Goal: Task Accomplishment & Management: Use online tool/utility

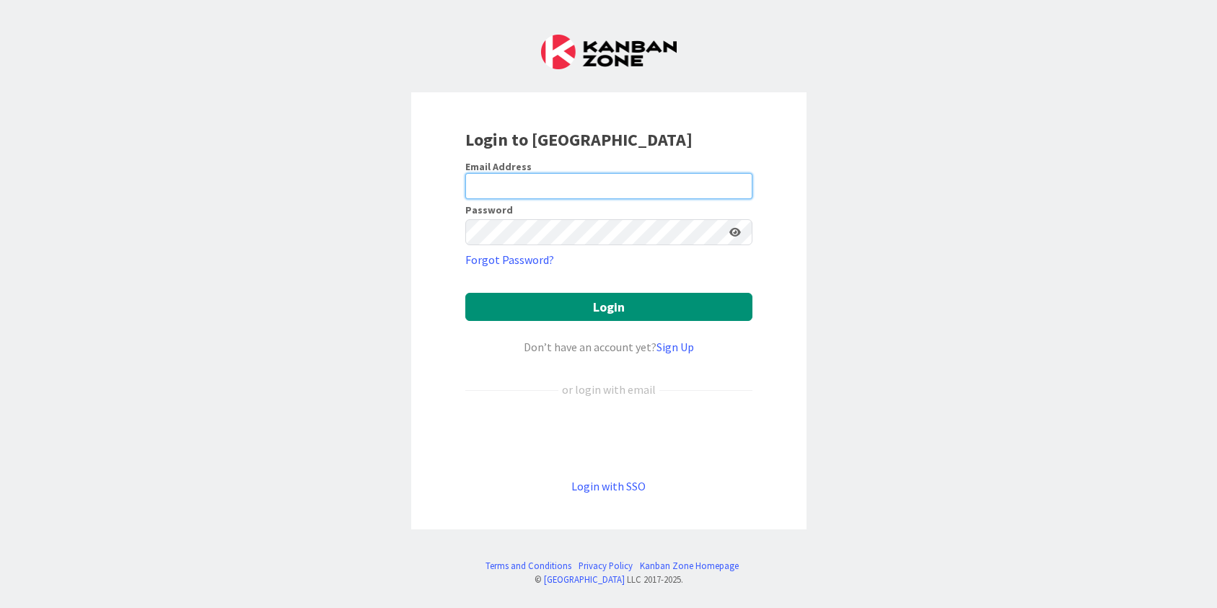
click at [502, 185] on input "email" at bounding box center [608, 186] width 287 height 26
type input "[PERSON_NAME][EMAIL_ADDRESS][PERSON_NAME][DOMAIN_NAME]"
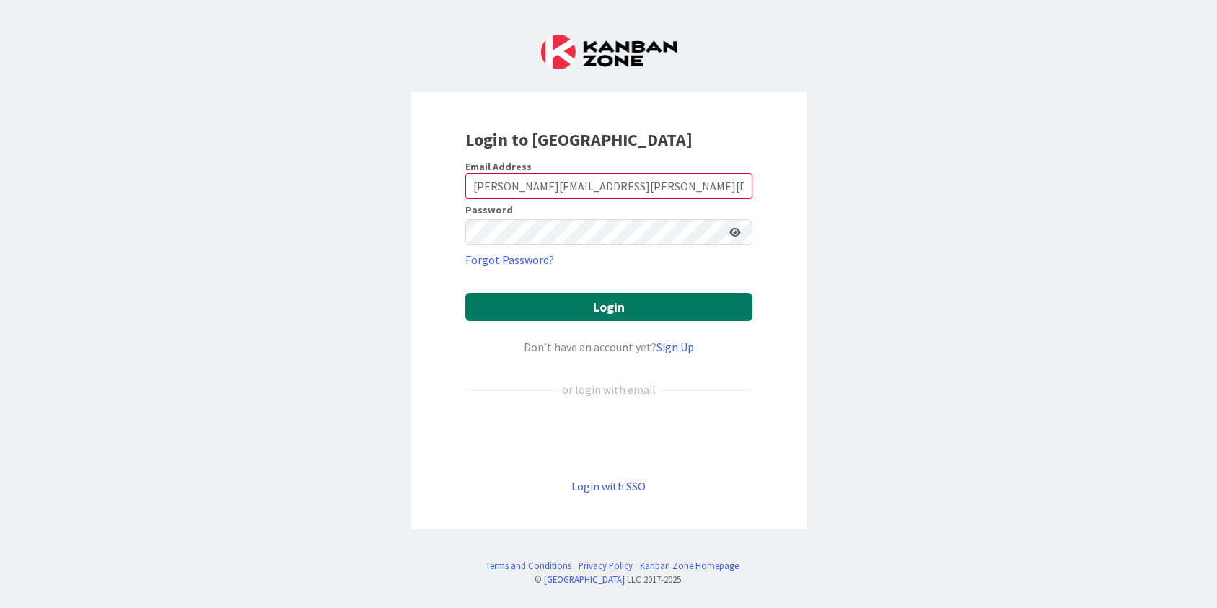
click at [609, 307] on button "Login" at bounding box center [608, 307] width 287 height 28
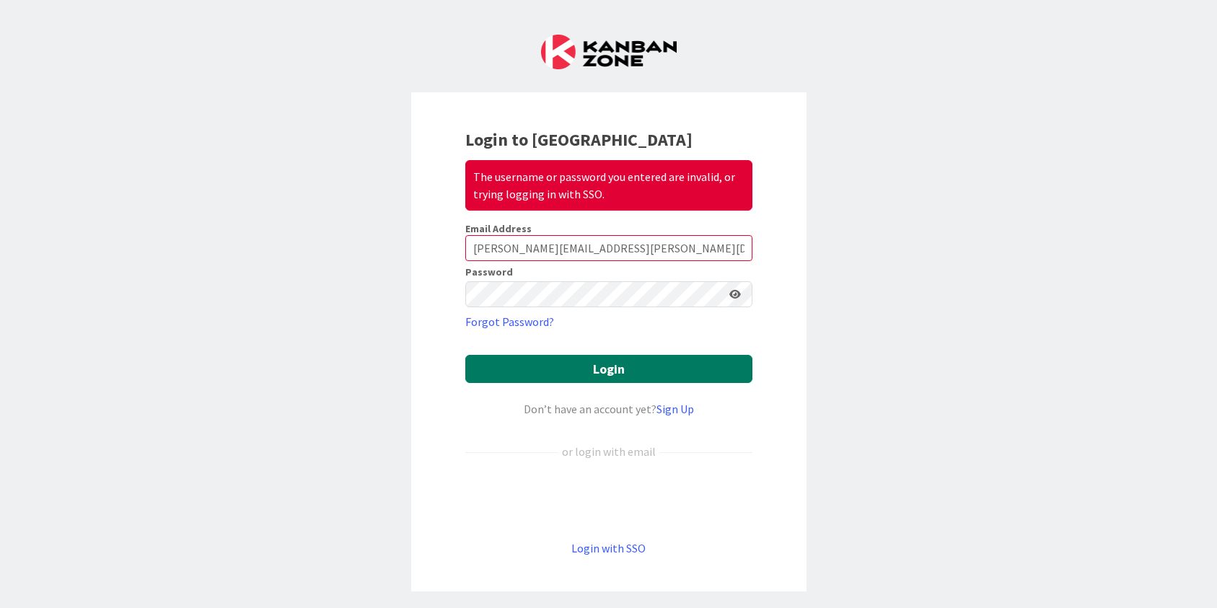
click at [635, 372] on button "Login" at bounding box center [608, 369] width 287 height 28
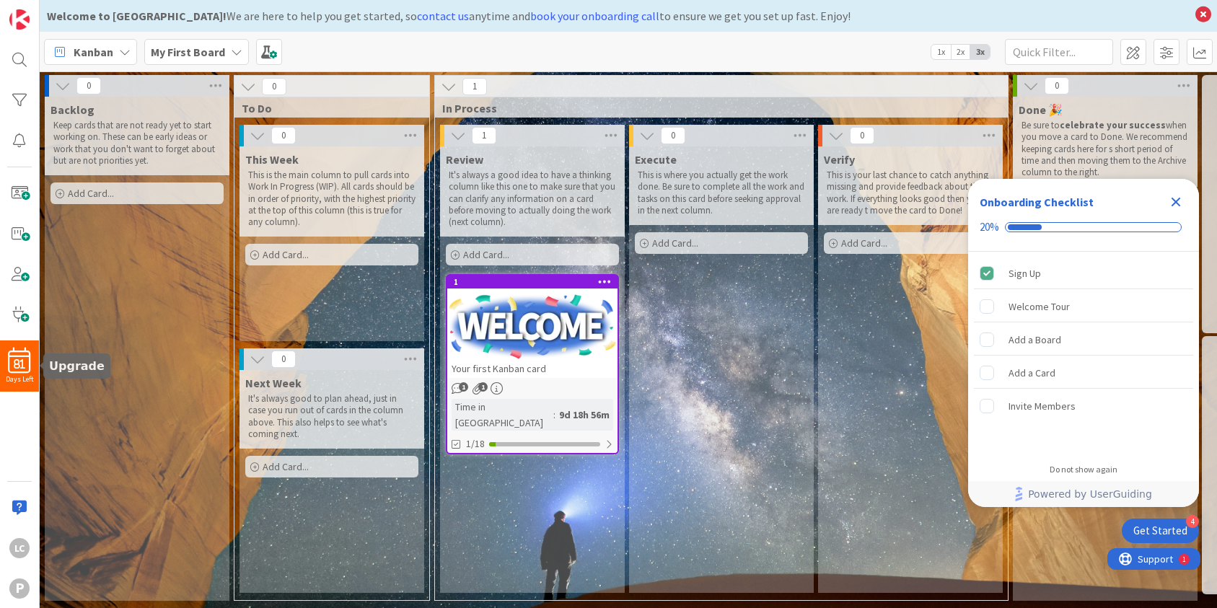
click at [22, 365] on span "81" at bounding box center [20, 364] width 12 height 10
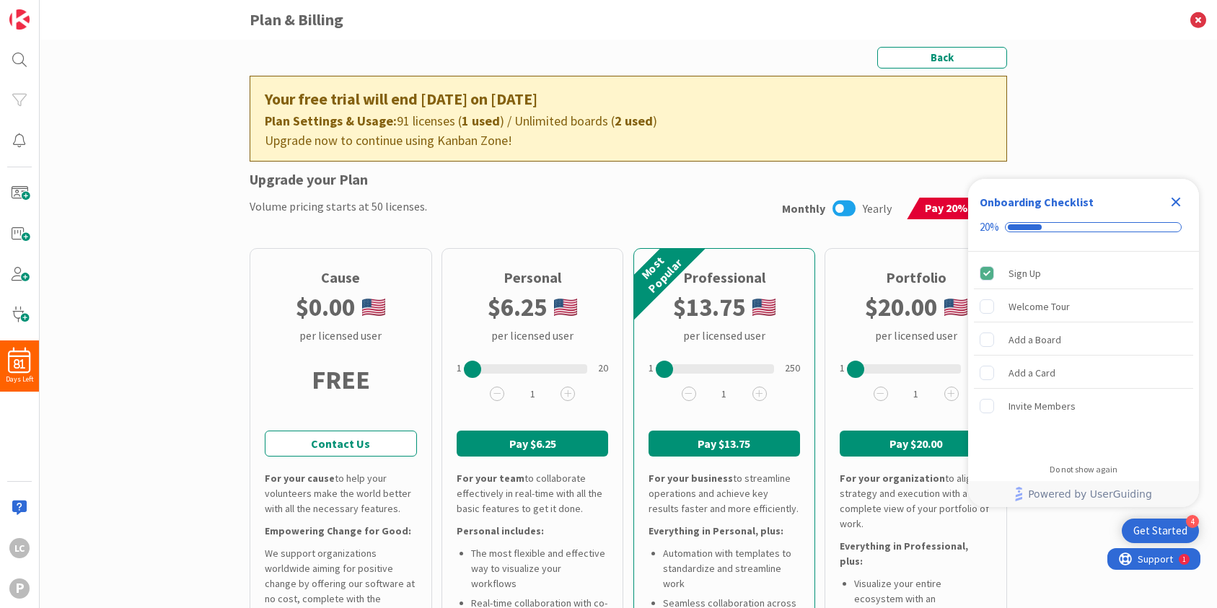
drag, startPoint x: 77, startPoint y: 0, endPoint x: 134, endPoint y: 56, distance: 79.6
click at [134, 56] on div "Back Your free trial will end [DATE] on [DATE] Plan Settings & Usage: 91 licens…" at bounding box center [628, 324] width 1177 height 568
click at [18, 22] on img at bounding box center [19, 19] width 20 height 20
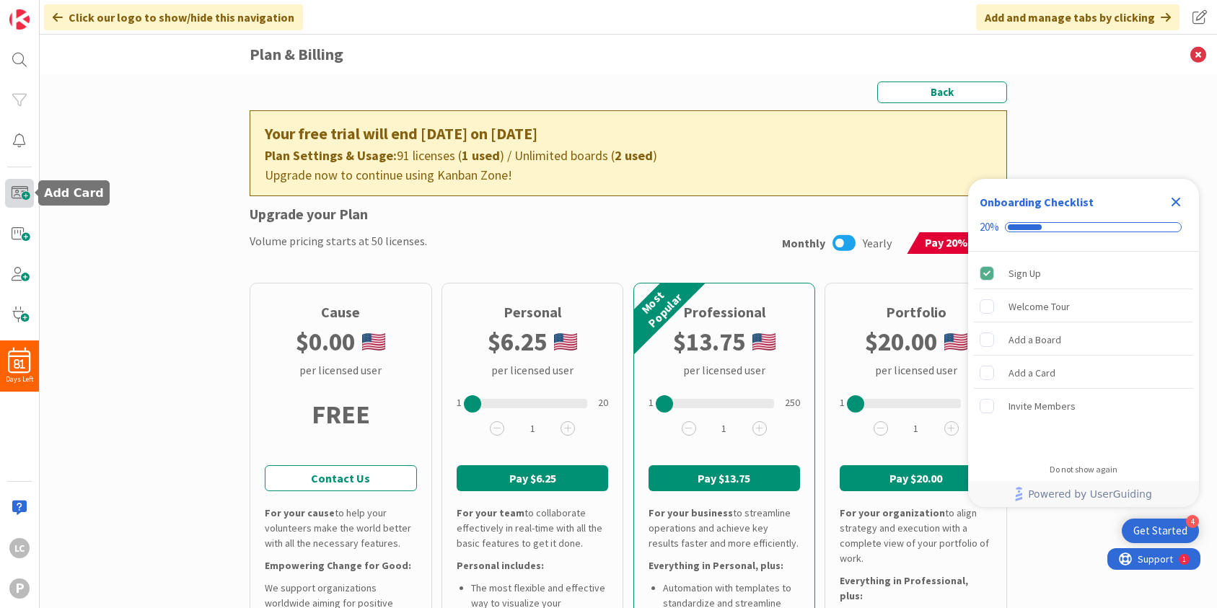
click at [17, 192] on span at bounding box center [19, 193] width 29 height 29
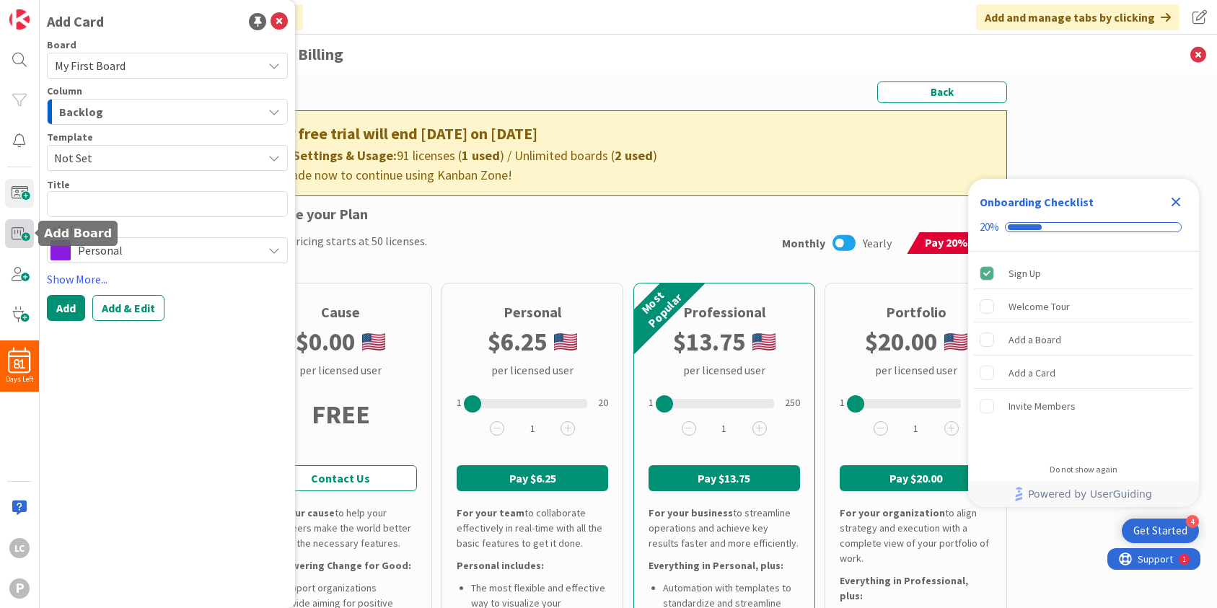
click at [16, 235] on span at bounding box center [19, 233] width 29 height 29
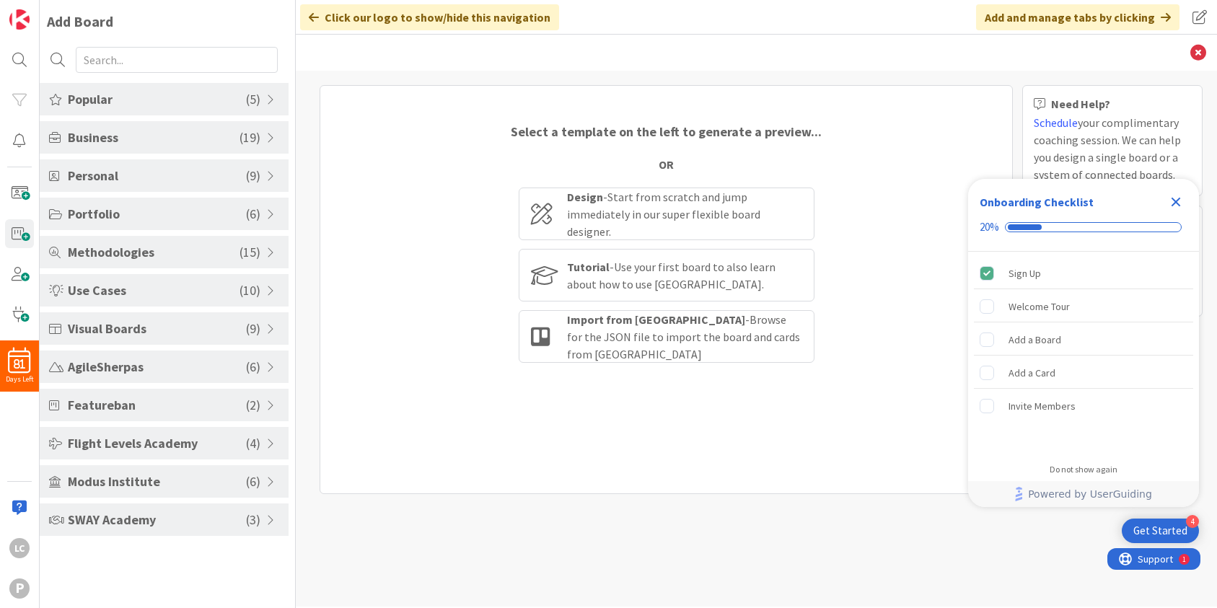
click at [263, 516] on div "SWAY Academy ( 3 )" at bounding box center [164, 519] width 249 height 32
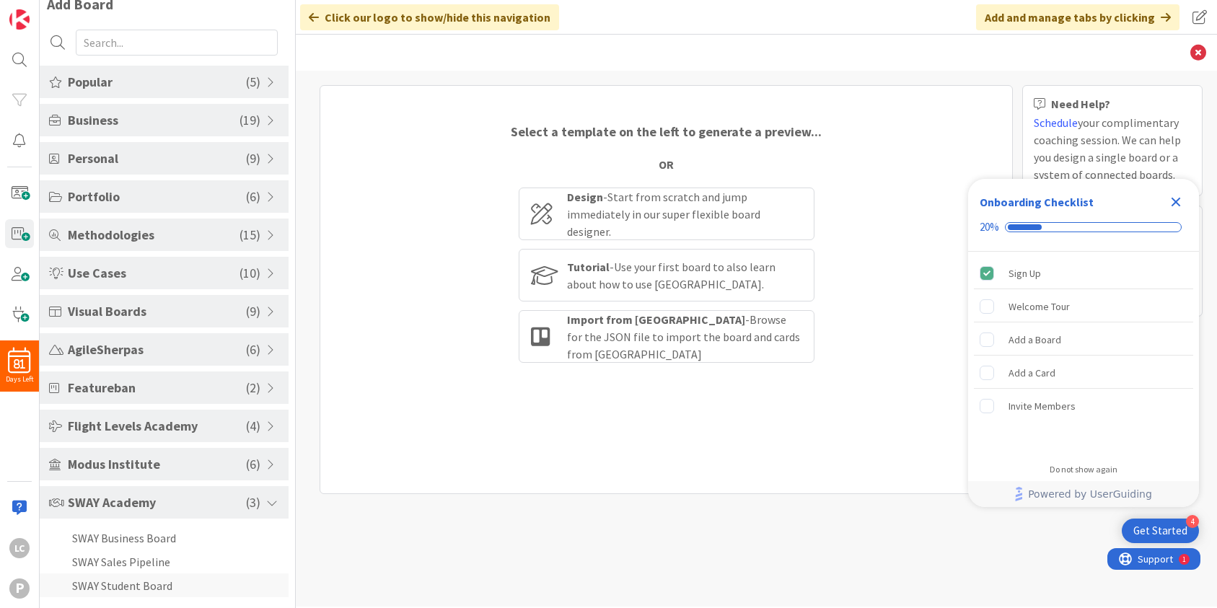
click at [151, 591] on li "SWAY Student Board" at bounding box center [164, 585] width 249 height 24
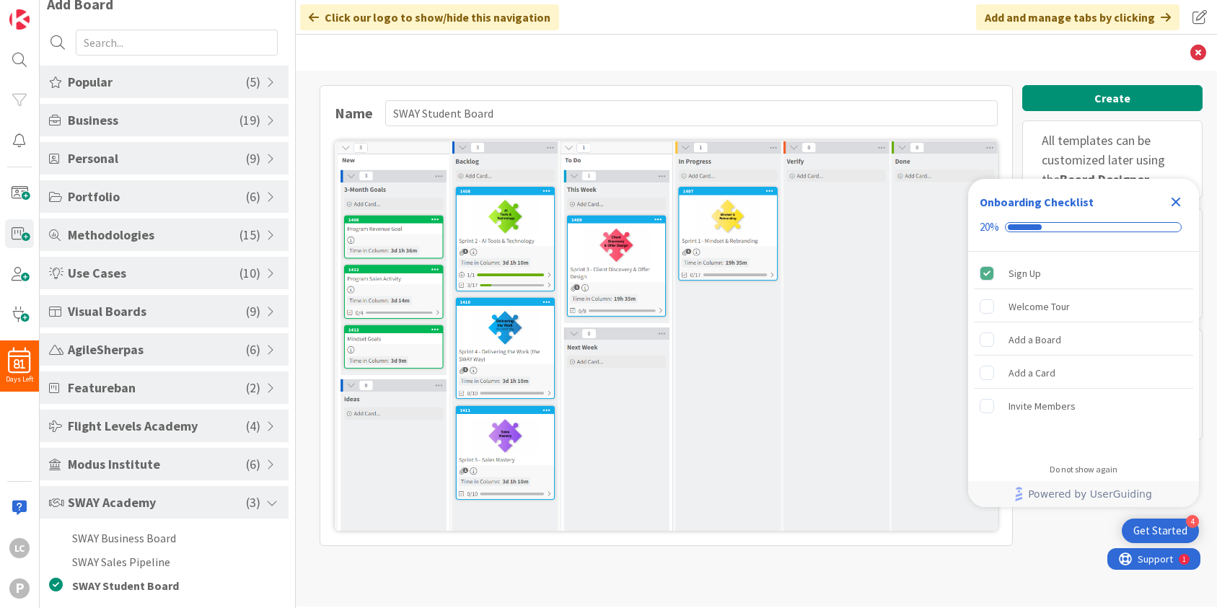
click at [477, 226] on img at bounding box center [666, 336] width 663 height 390
click at [735, 242] on img at bounding box center [666, 336] width 663 height 390
click at [509, 246] on img at bounding box center [666, 336] width 663 height 390
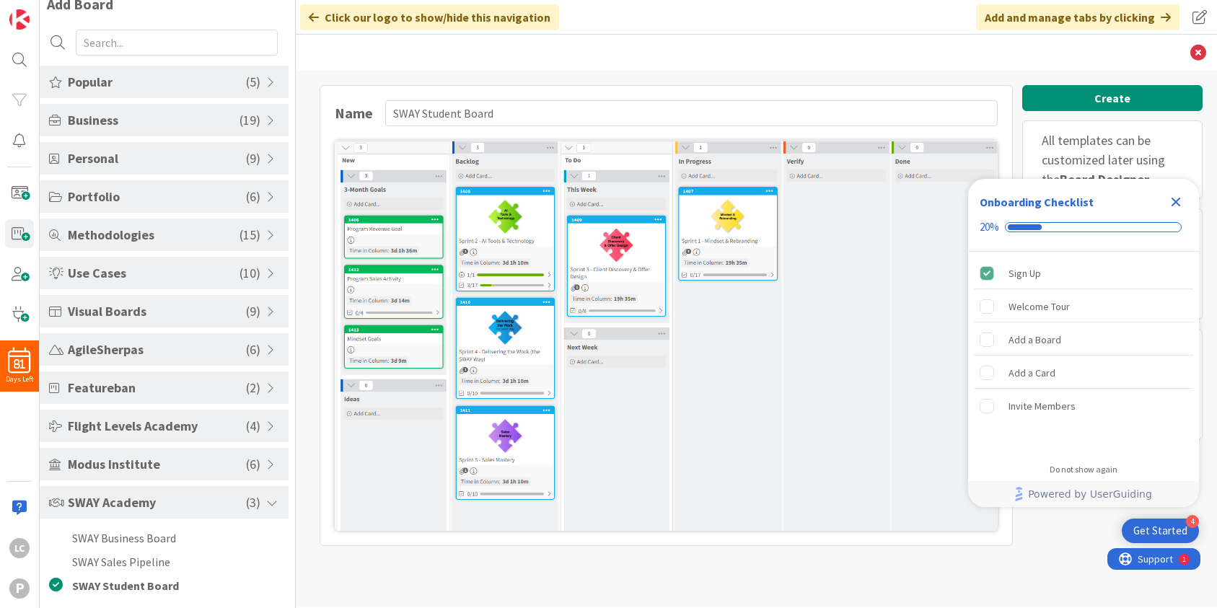
click at [509, 246] on img at bounding box center [666, 336] width 663 height 390
click at [601, 242] on img at bounding box center [666, 336] width 663 height 390
click at [617, 266] on img at bounding box center [666, 336] width 663 height 390
click at [1175, 202] on icon "Close Checklist" at bounding box center [1175, 202] width 9 height 9
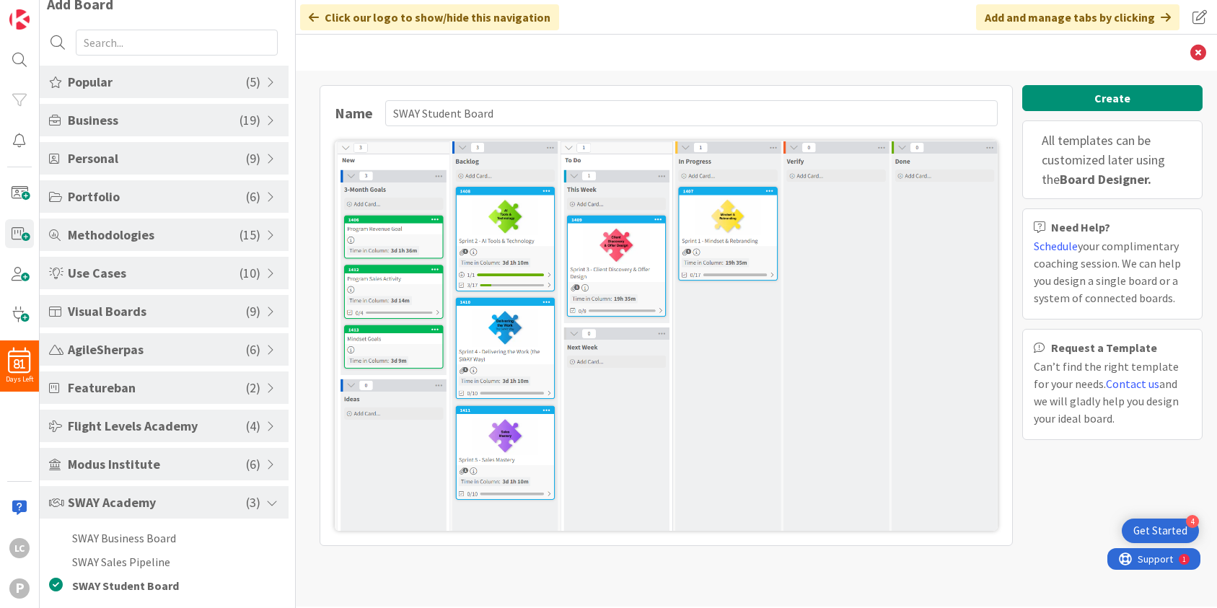
scroll to position [0, 0]
click at [620, 273] on img at bounding box center [666, 336] width 663 height 390
click at [506, 246] on img at bounding box center [666, 336] width 663 height 390
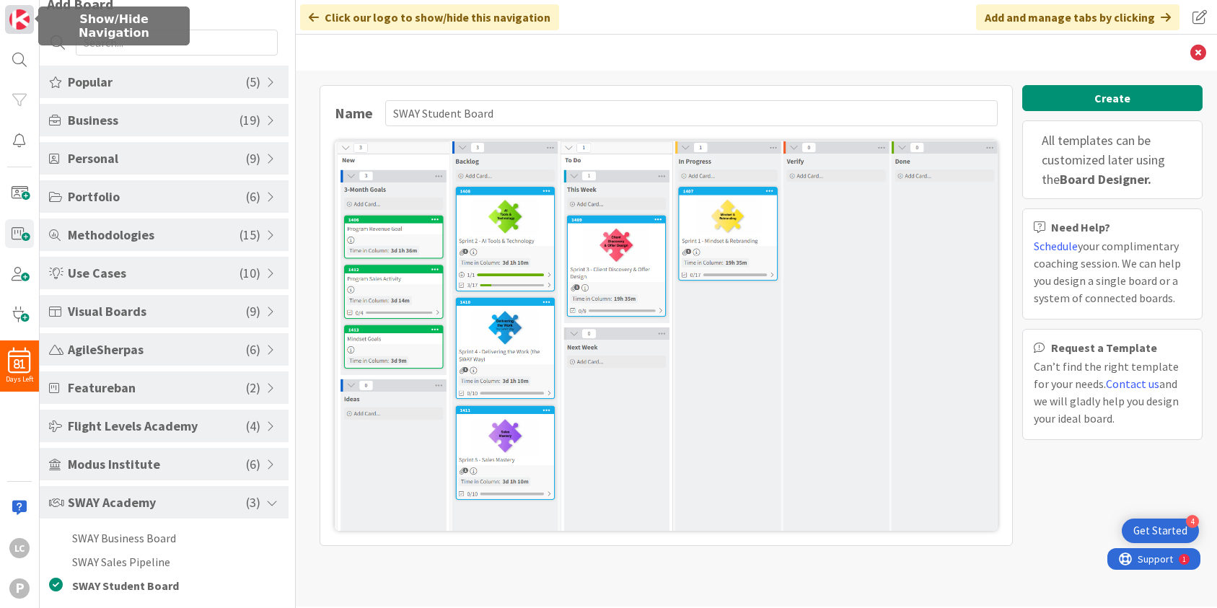
click at [24, 21] on img at bounding box center [19, 19] width 20 height 20
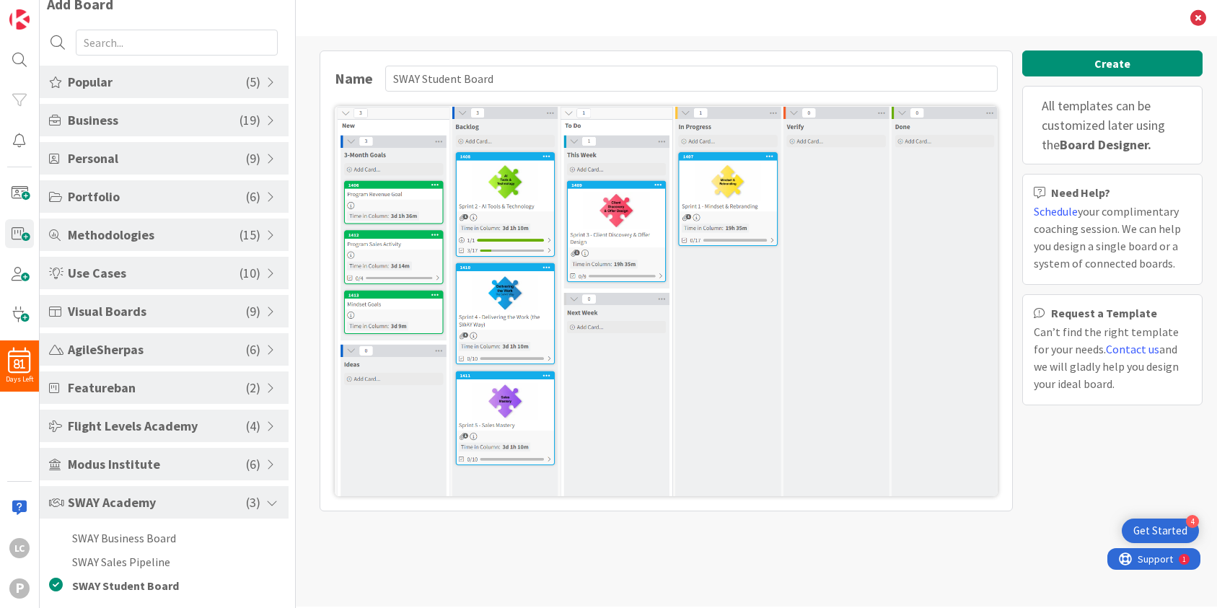
click at [490, 222] on img at bounding box center [666, 301] width 663 height 390
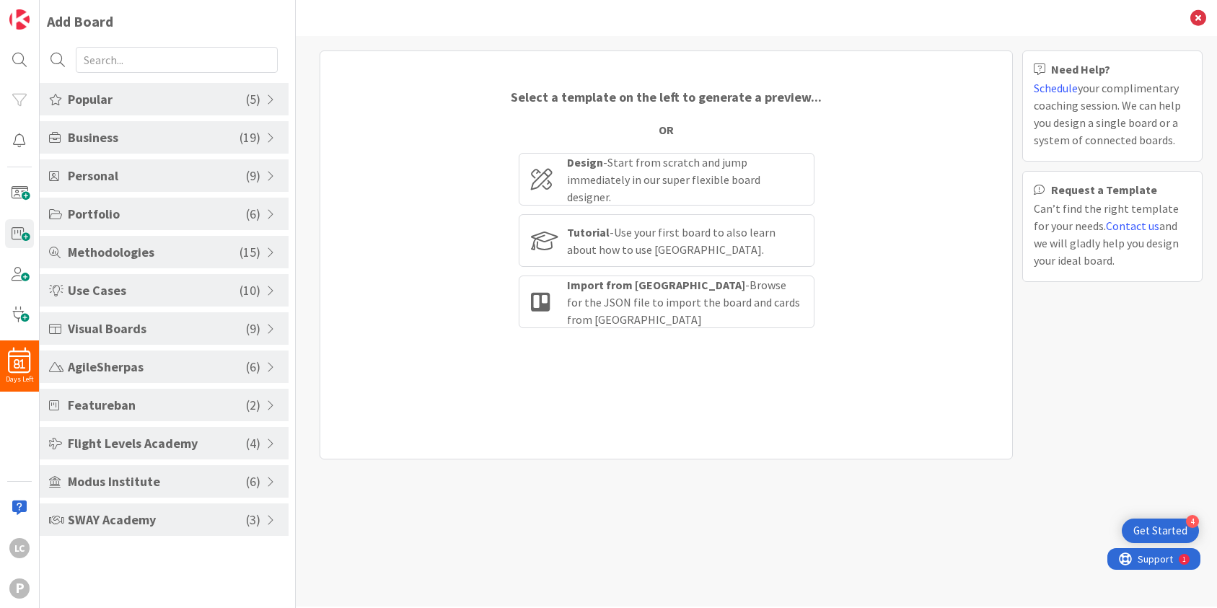
click at [149, 526] on span "SWAY Academy" at bounding box center [157, 519] width 178 height 19
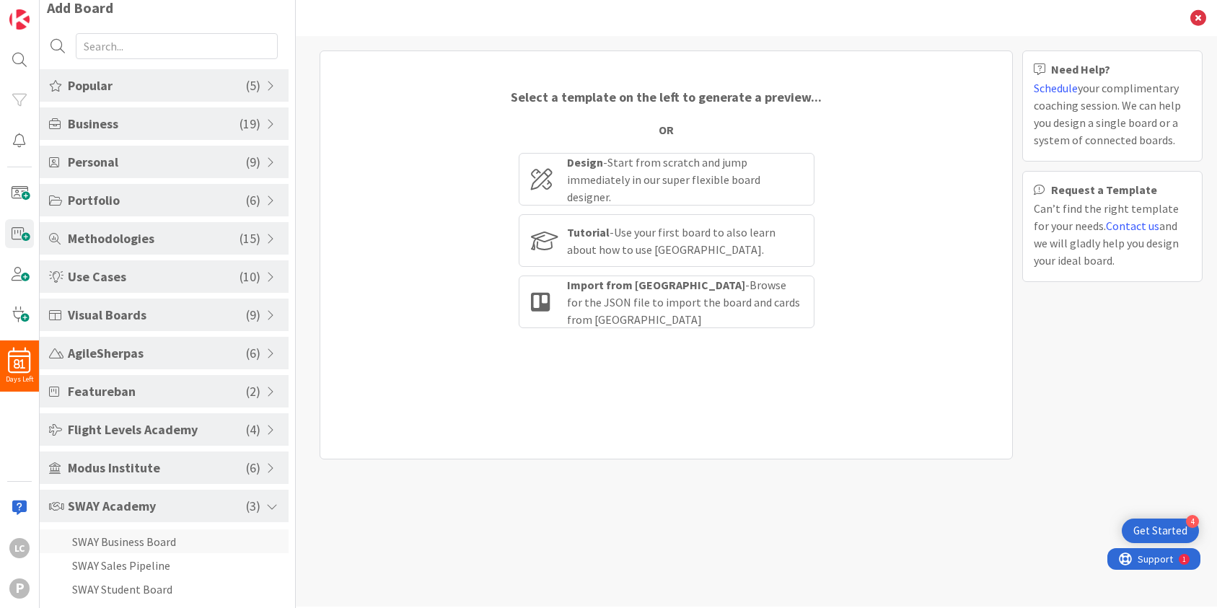
scroll to position [17, 0]
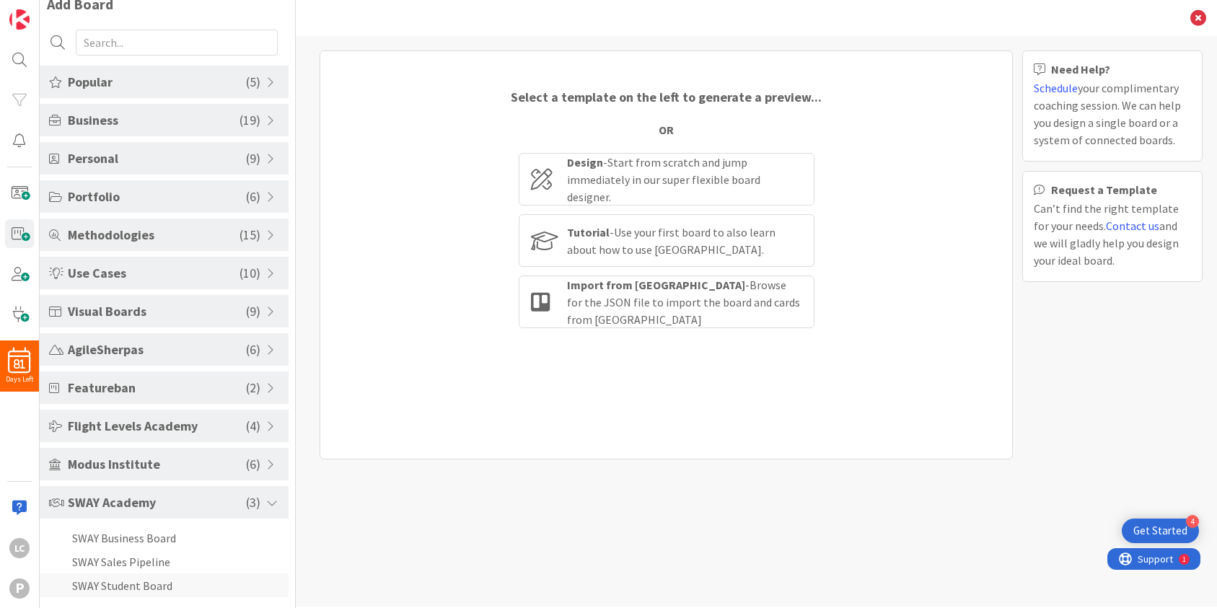
click at [163, 589] on li "SWAY Student Board" at bounding box center [164, 585] width 249 height 24
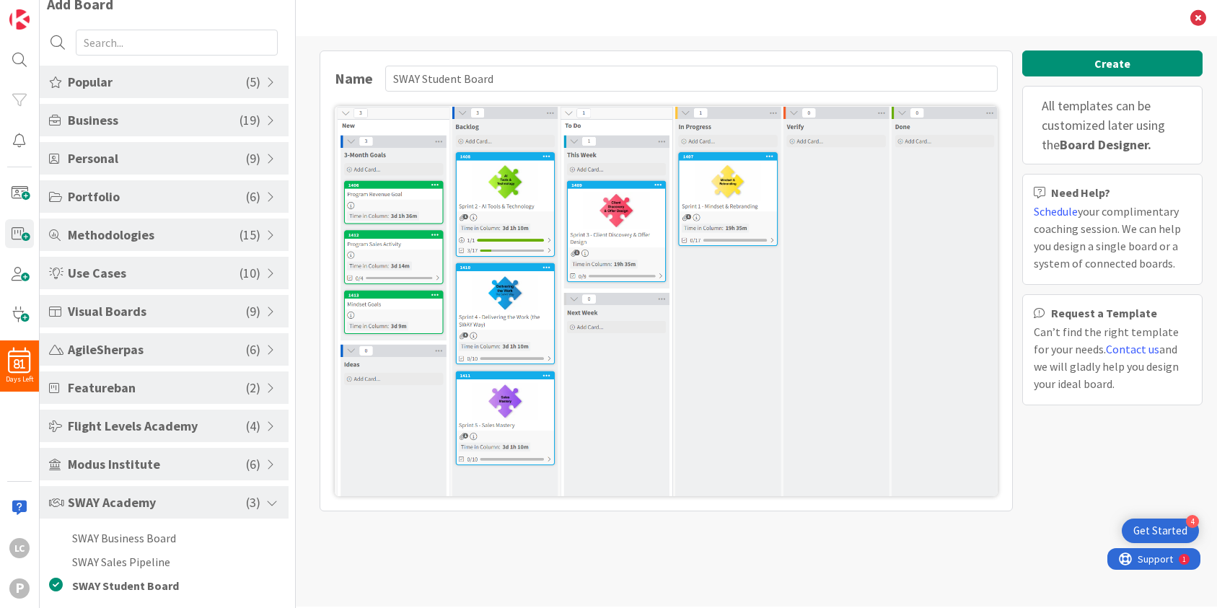
click at [516, 197] on img at bounding box center [666, 301] width 663 height 390
click at [1125, 66] on button "Create" at bounding box center [1112, 63] width 180 height 26
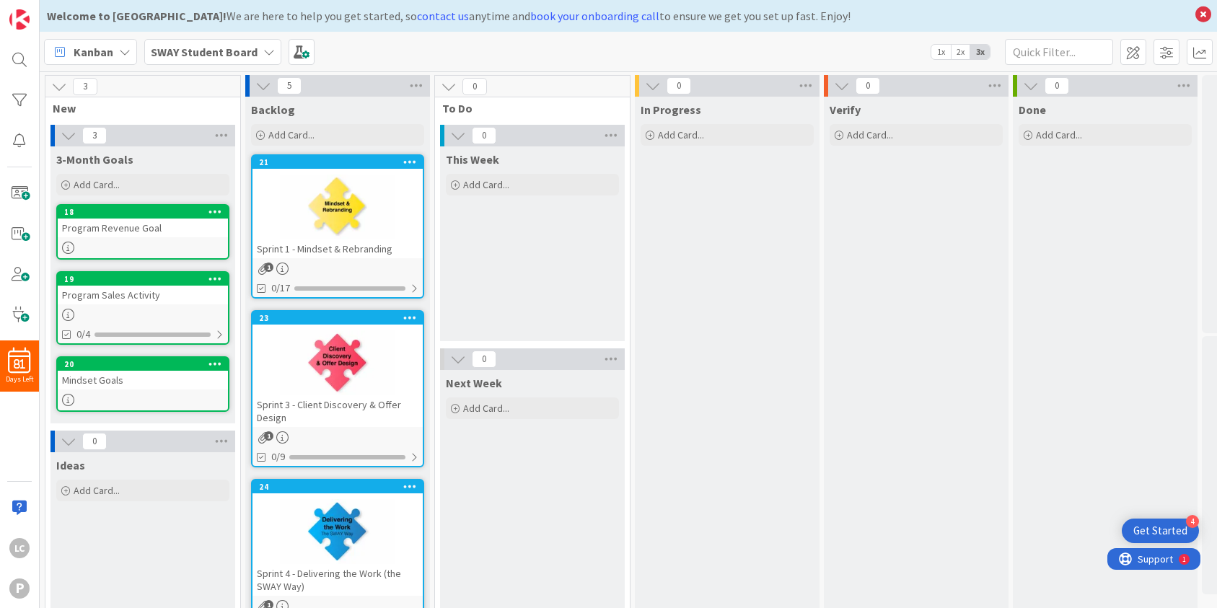
click at [362, 248] on div "Sprint 1 - Mindset & Rebranding" at bounding box center [337, 248] width 170 height 19
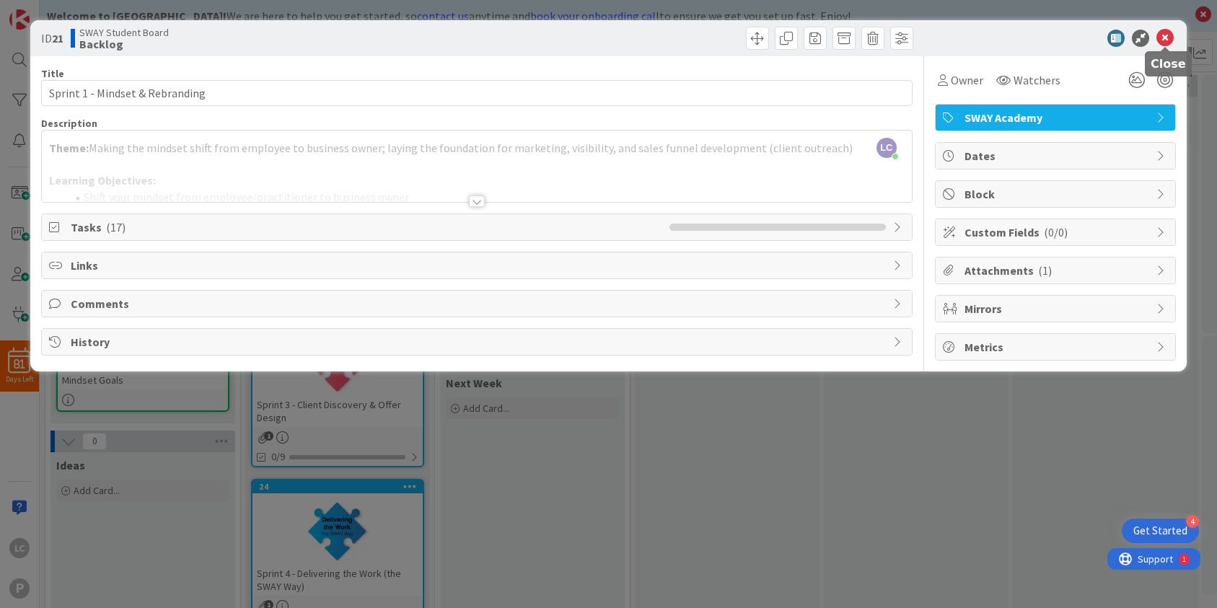
click at [1166, 38] on icon at bounding box center [1164, 38] width 17 height 17
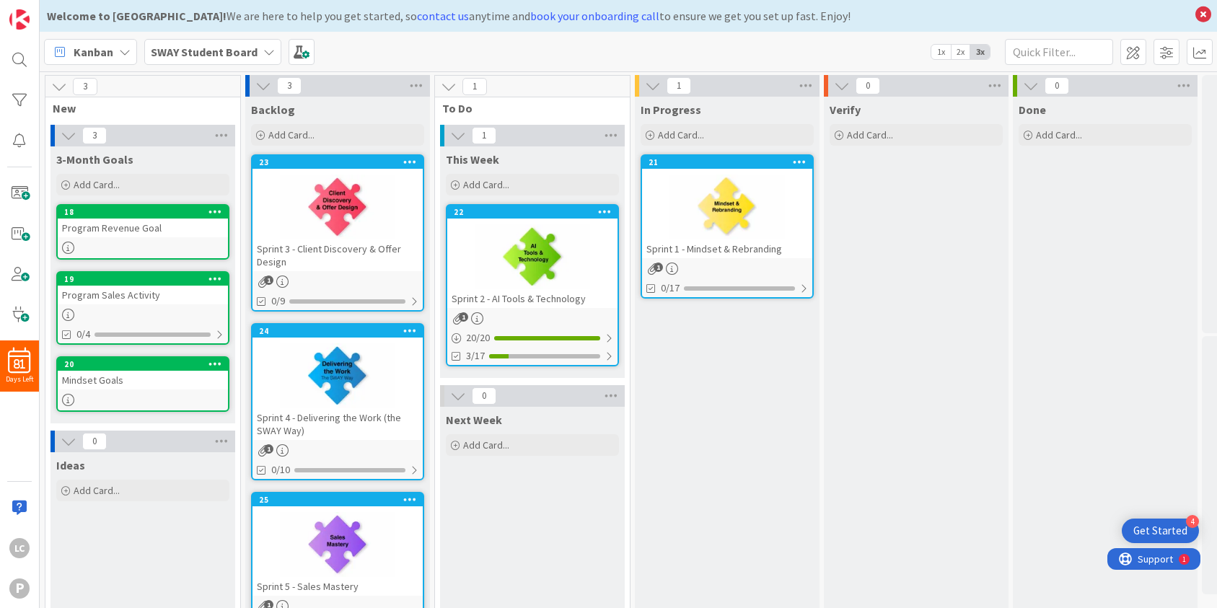
click at [734, 251] on div "Sprint 1 - Mindset & Rebranding" at bounding box center [727, 248] width 170 height 19
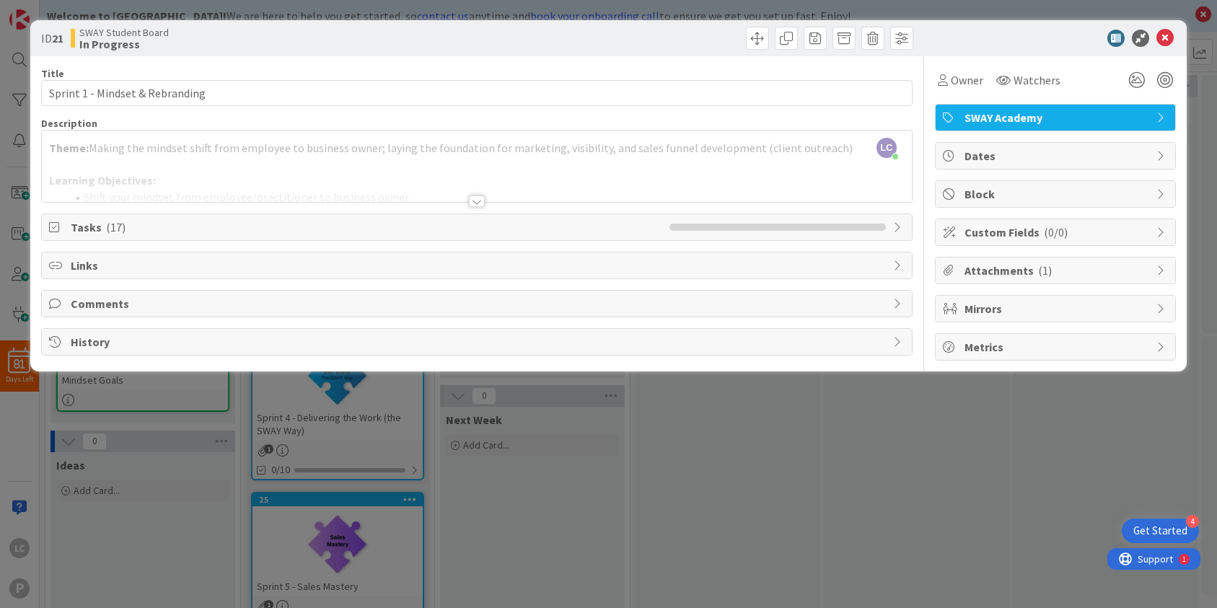
click at [909, 232] on div "Tasks ( 17 )" at bounding box center [477, 227] width 870 height 26
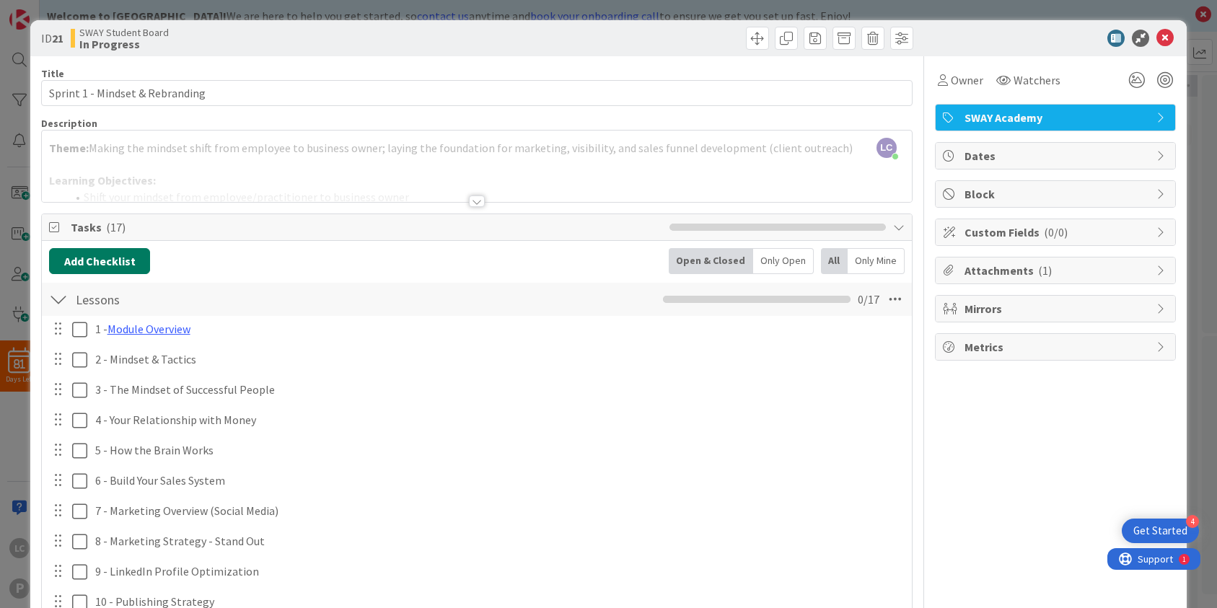
click at [102, 258] on button "Add Checklist" at bounding box center [99, 261] width 101 height 26
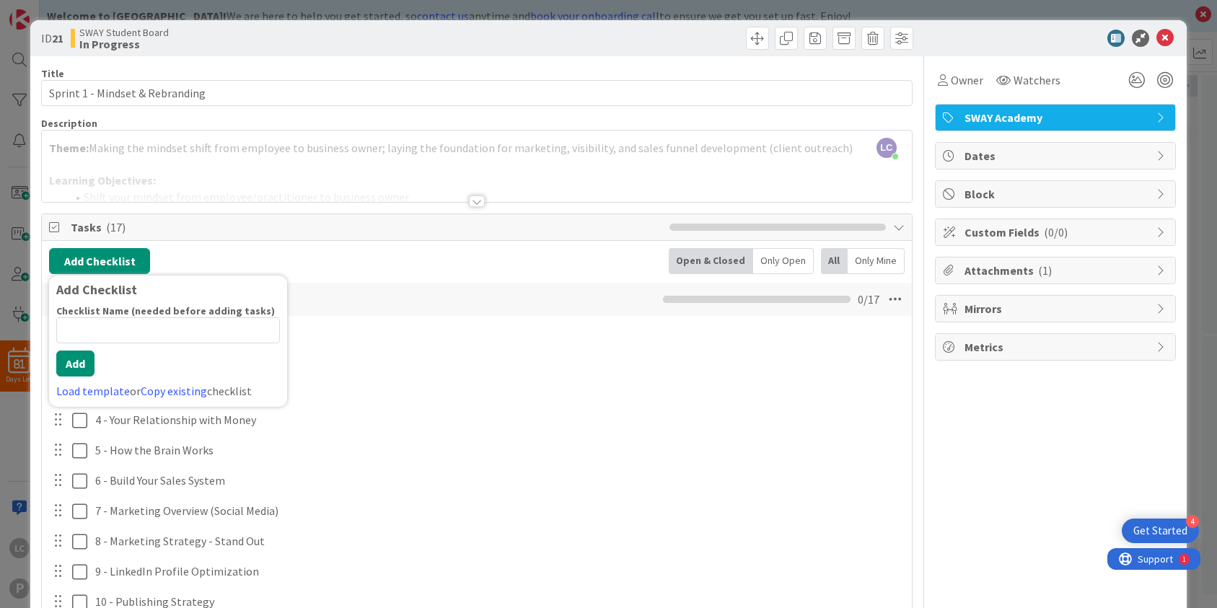
click at [401, 407] on div "1 - Module Overview Update Cancel 2 - Mindset & Tactics Update Cancel 3 - The M…" at bounding box center [476, 589] width 855 height 547
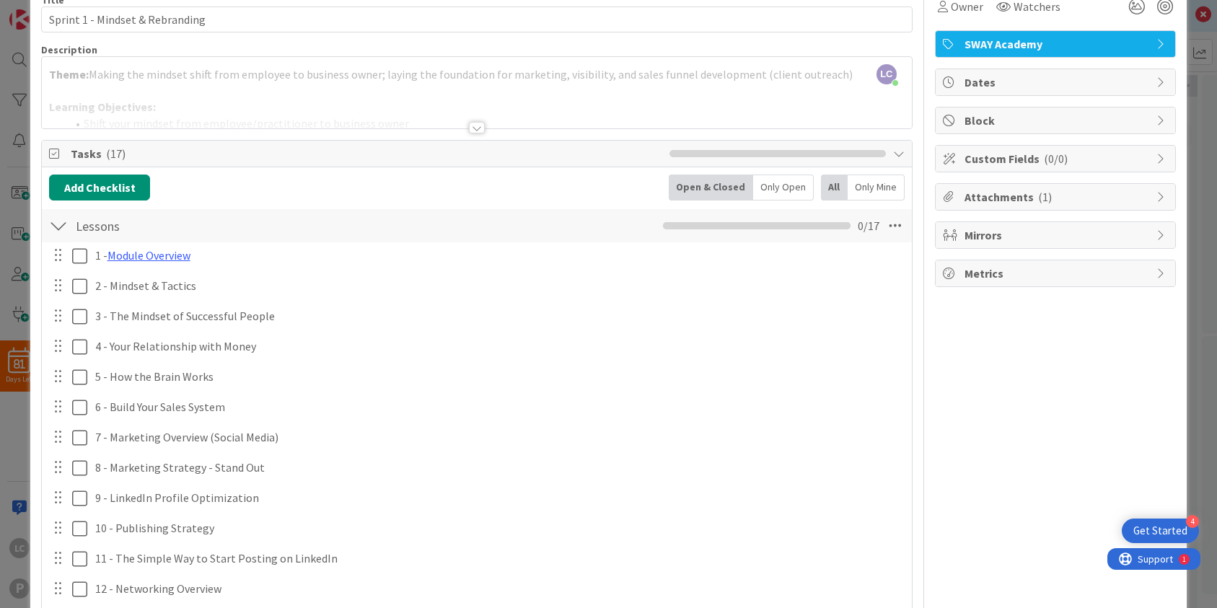
scroll to position [49, 0]
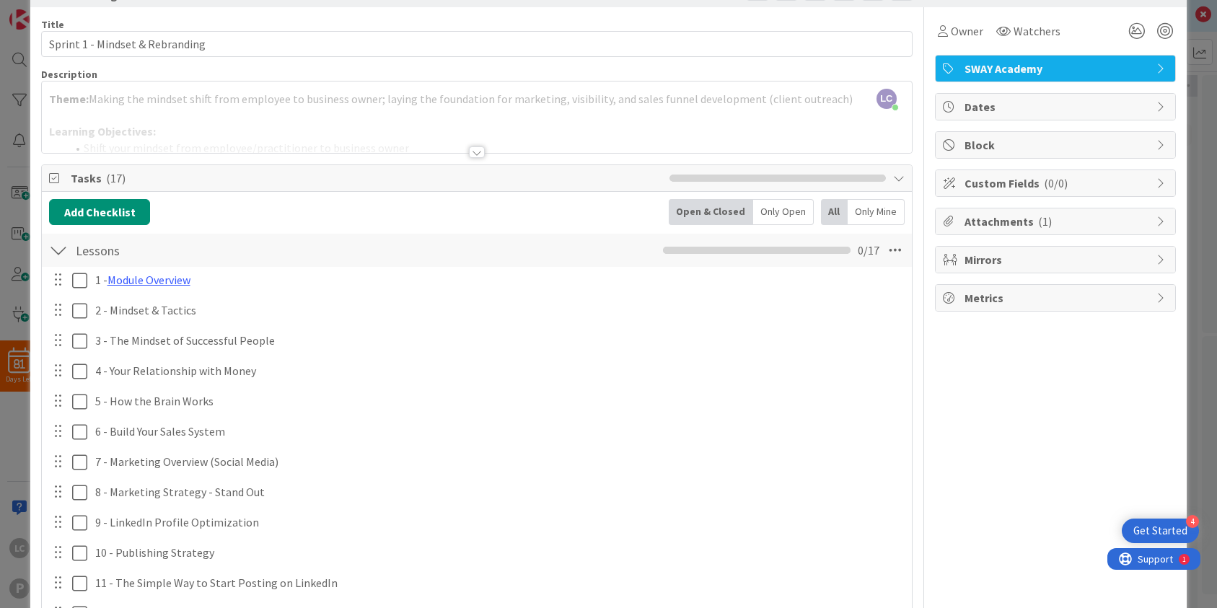
click at [58, 255] on div at bounding box center [58, 250] width 19 height 26
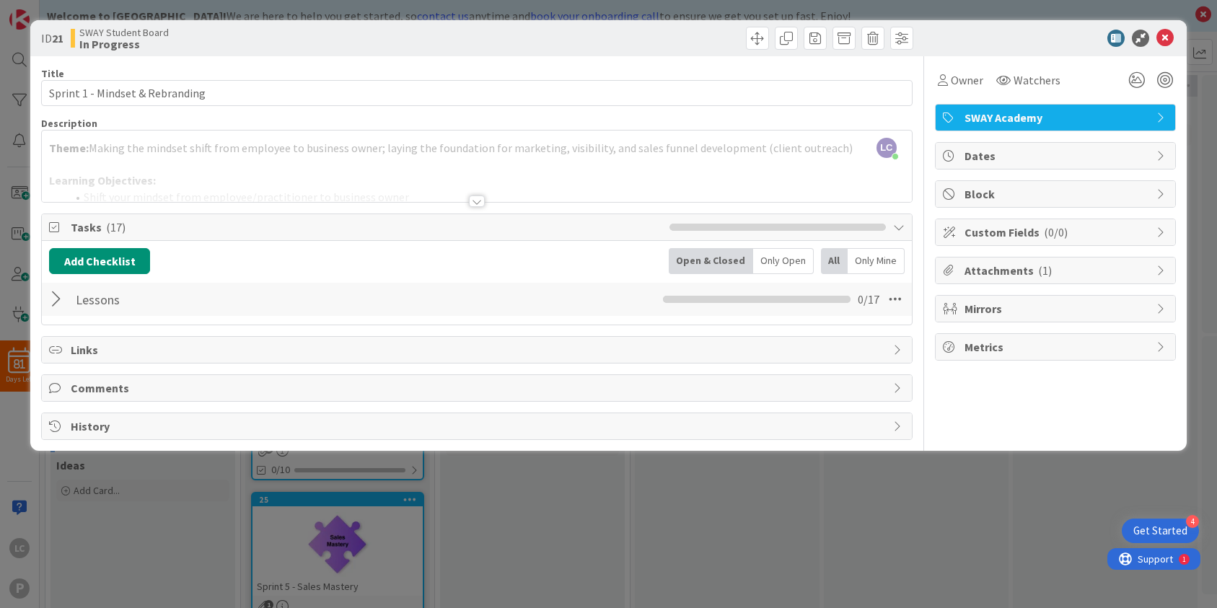
scroll to position [0, 0]
click at [63, 299] on div at bounding box center [58, 299] width 19 height 26
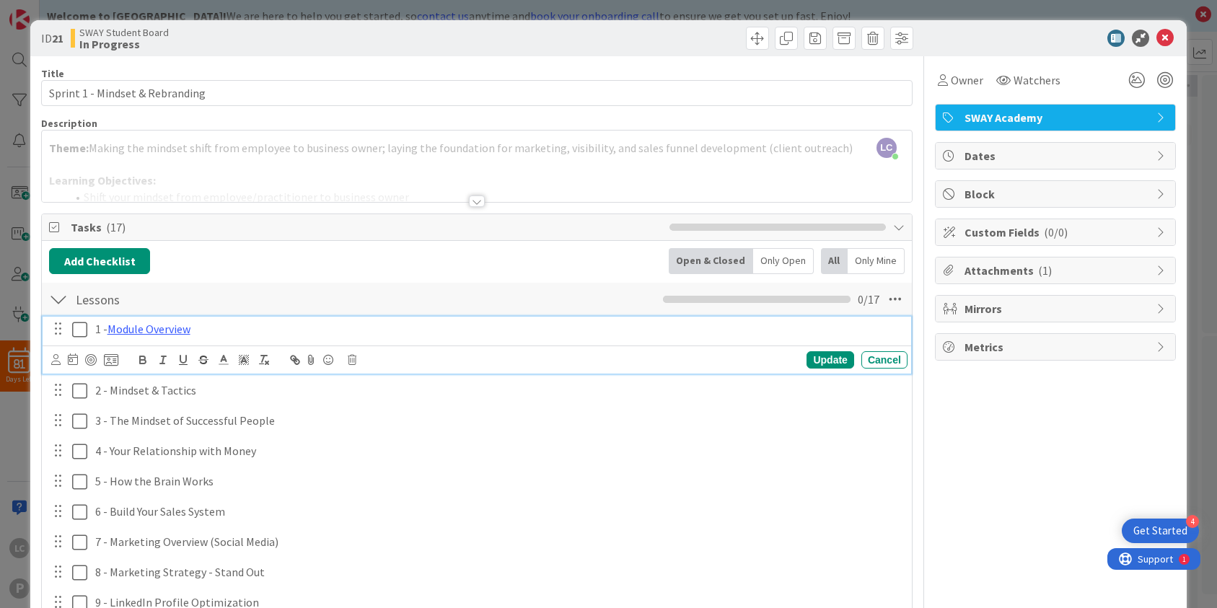
click at [77, 334] on icon at bounding box center [79, 329] width 15 height 17
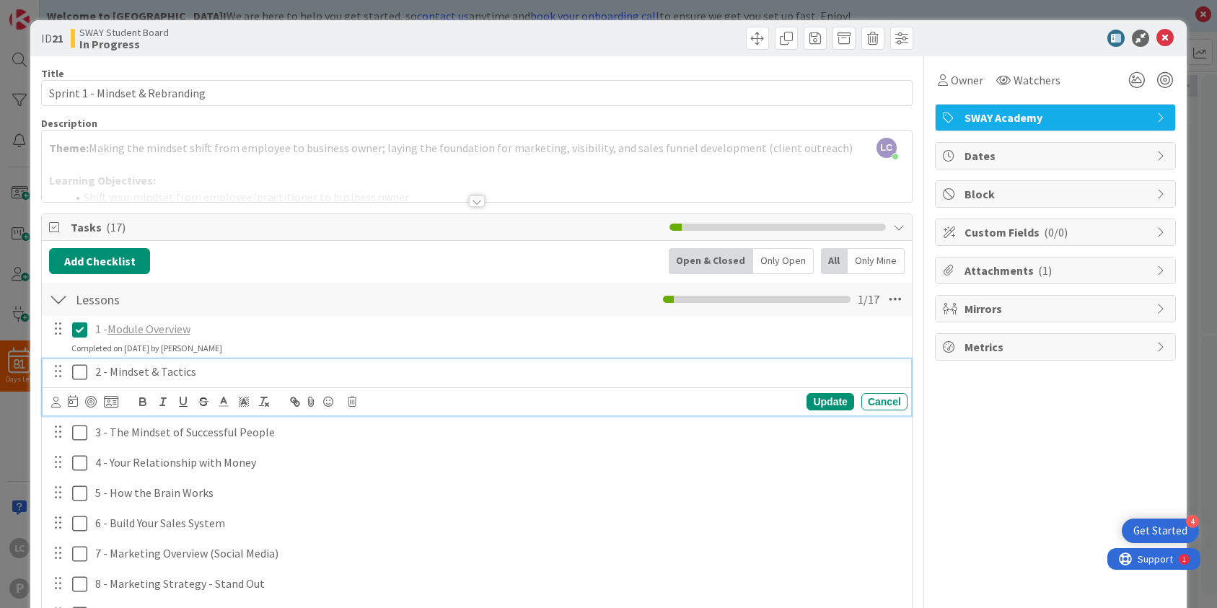
click at [76, 376] on icon at bounding box center [79, 372] width 15 height 17
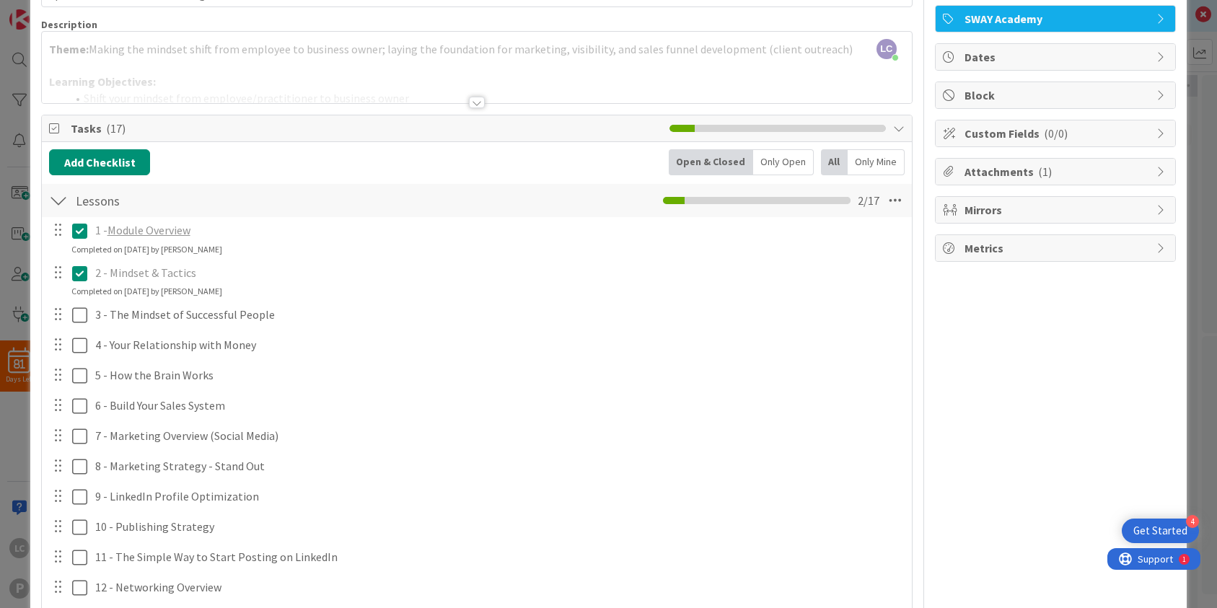
scroll to position [289, 0]
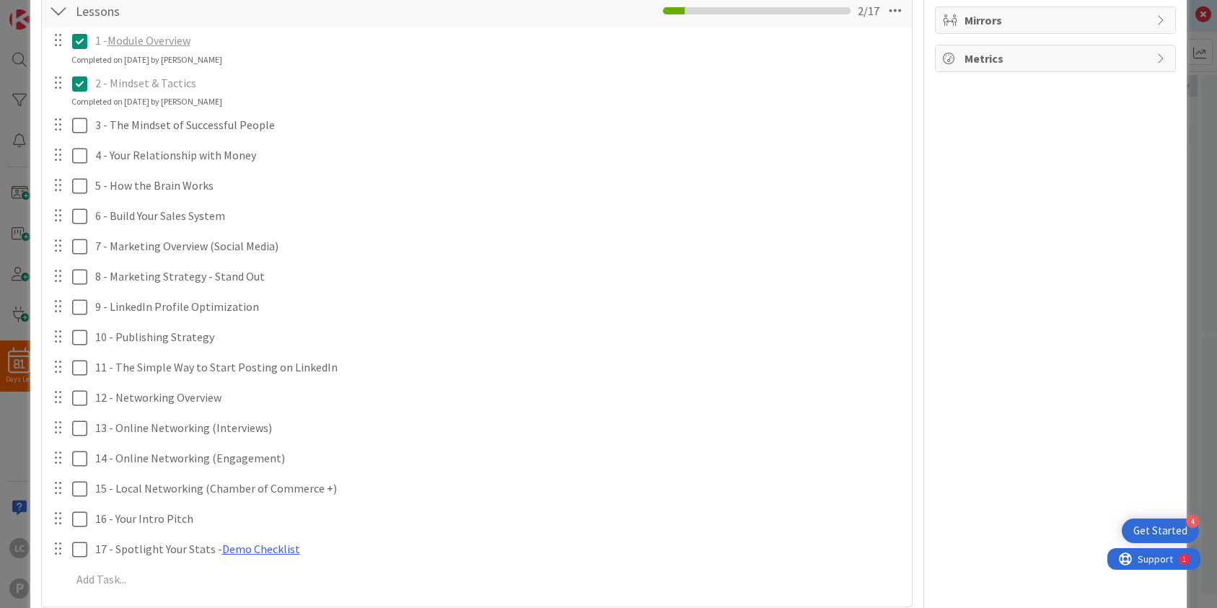
click at [66, 137] on div at bounding box center [68, 125] width 40 height 25
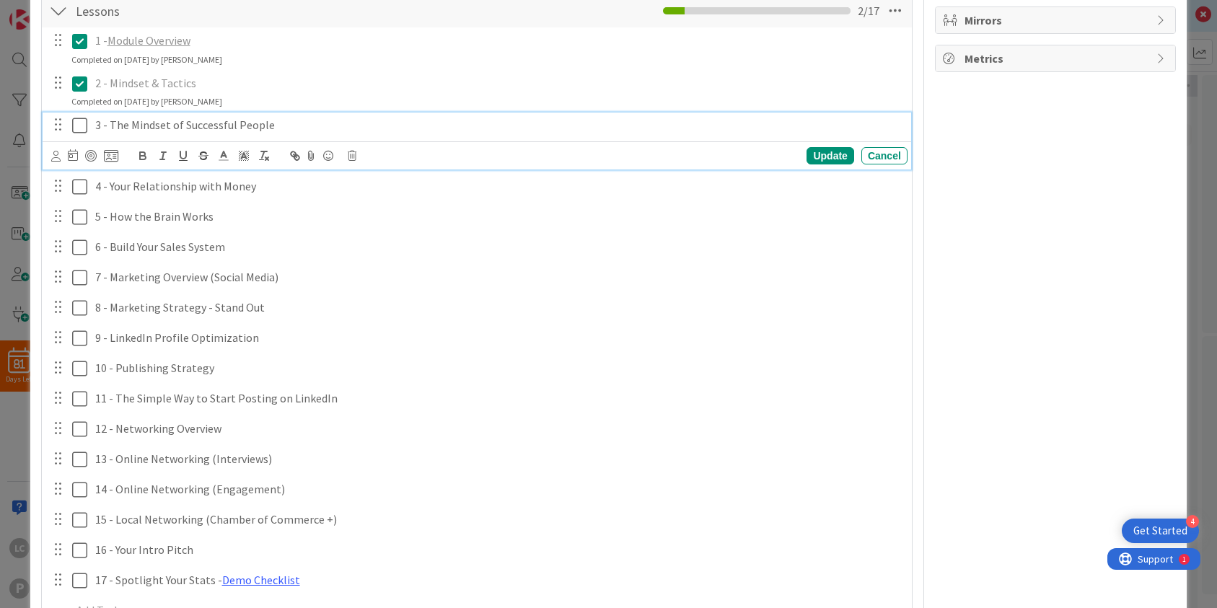
click at [76, 126] on icon at bounding box center [79, 125] width 15 height 17
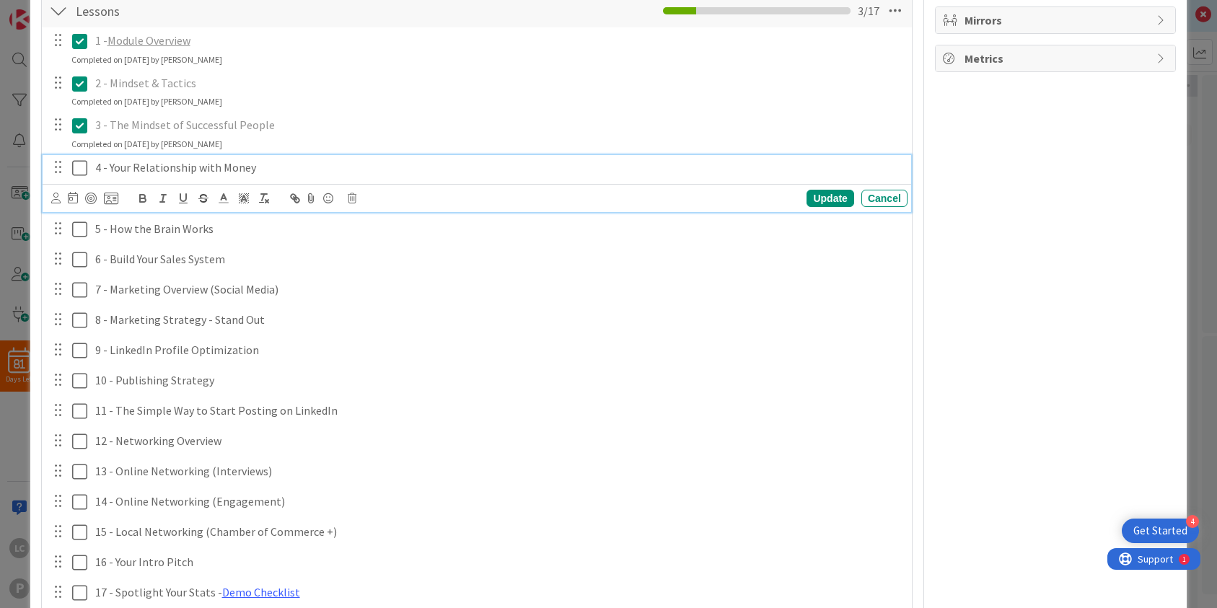
click at [77, 167] on icon at bounding box center [79, 167] width 15 height 17
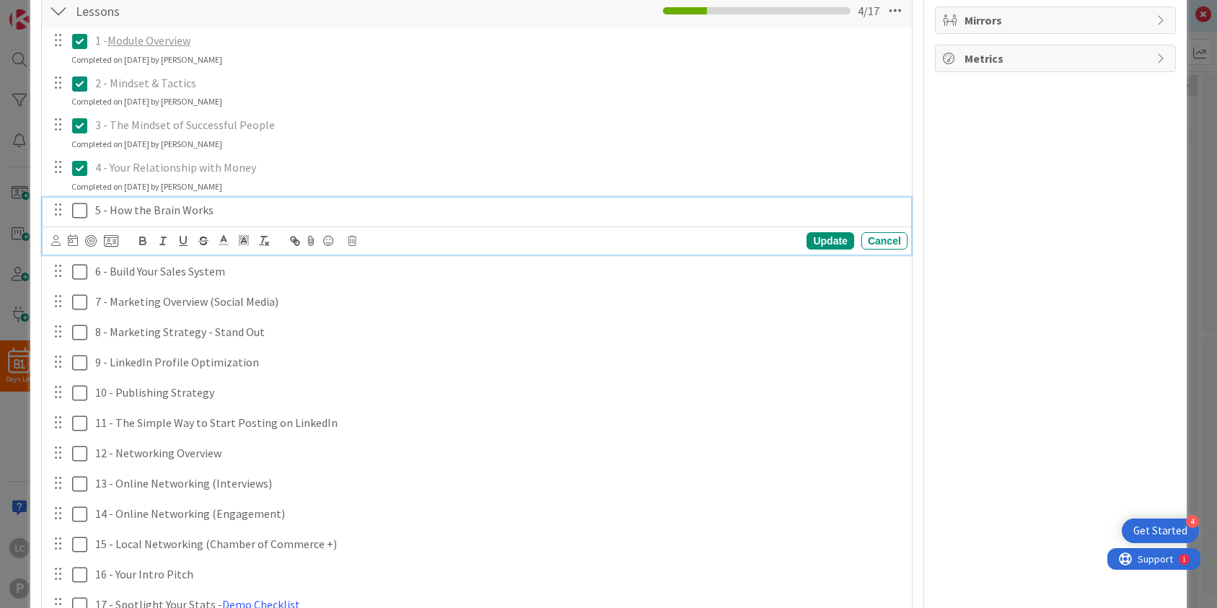
click at [79, 213] on icon at bounding box center [79, 210] width 15 height 17
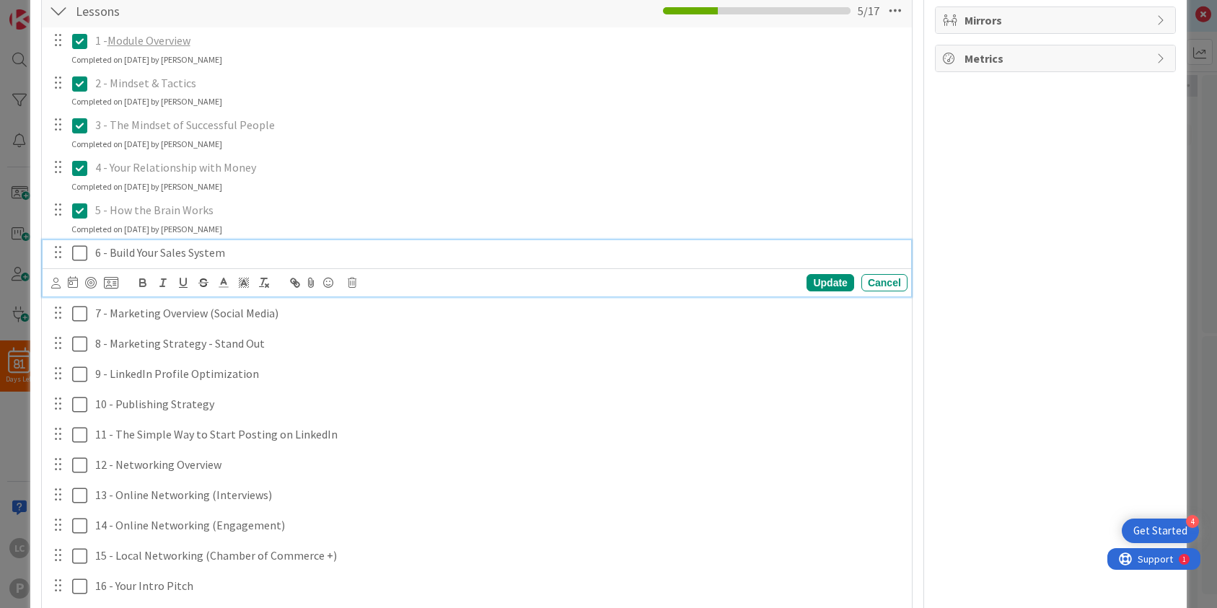
click at [83, 257] on icon at bounding box center [79, 253] width 15 height 17
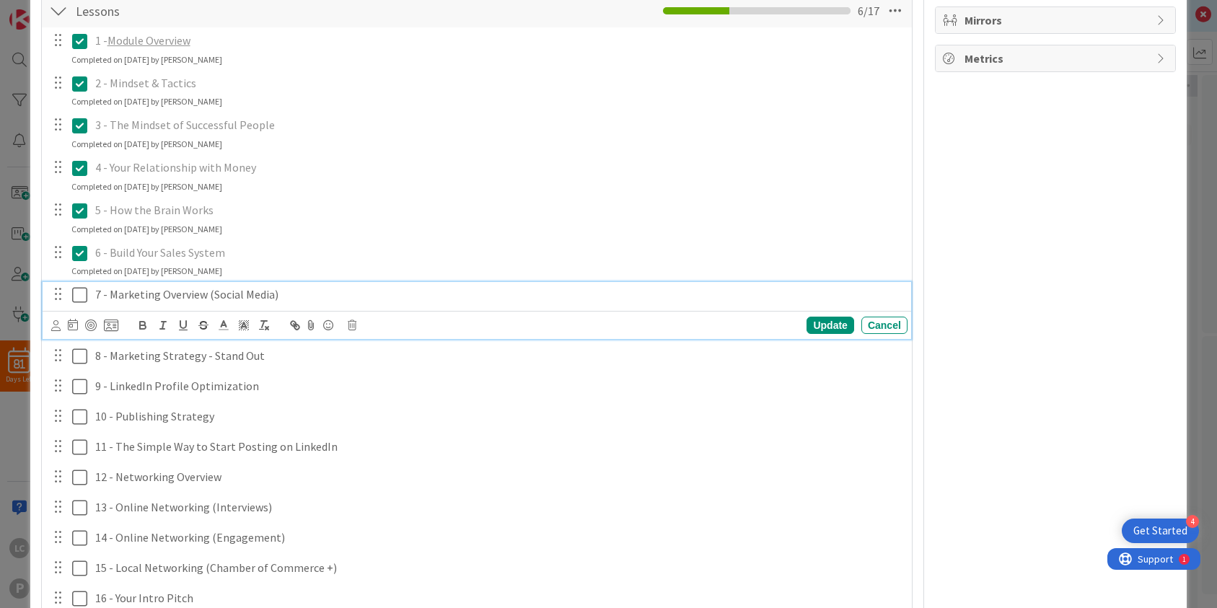
click at [81, 296] on icon at bounding box center [79, 294] width 15 height 17
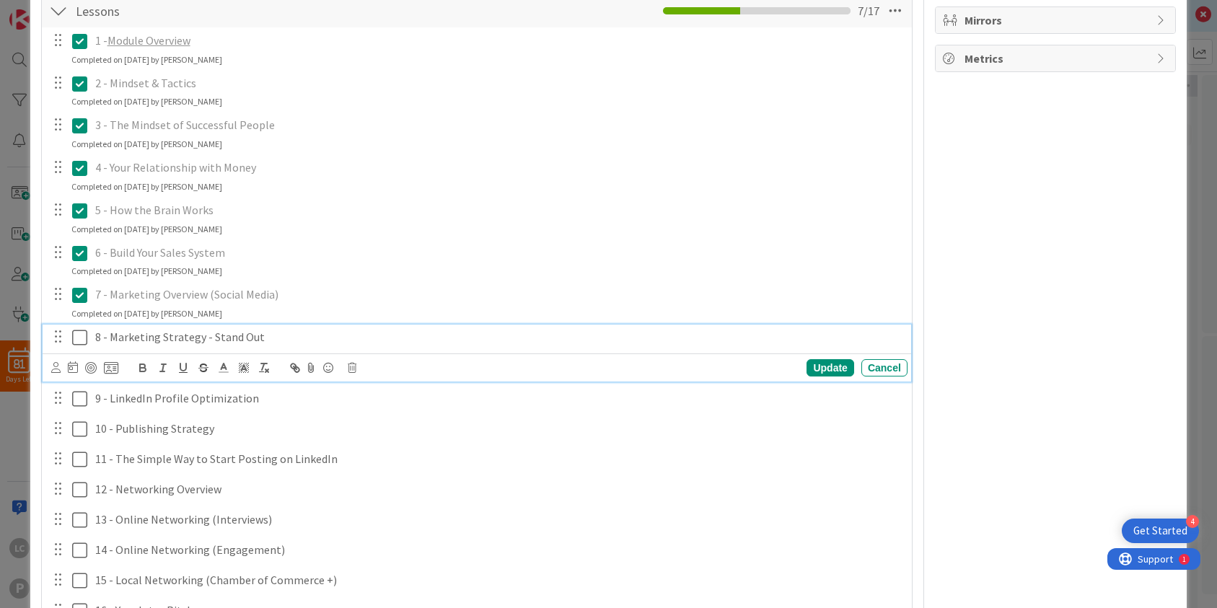
click at [89, 338] on div "8 - Marketing Strategy - Stand Out" at bounding box center [498, 337] width 818 height 25
click at [76, 337] on icon at bounding box center [79, 337] width 15 height 17
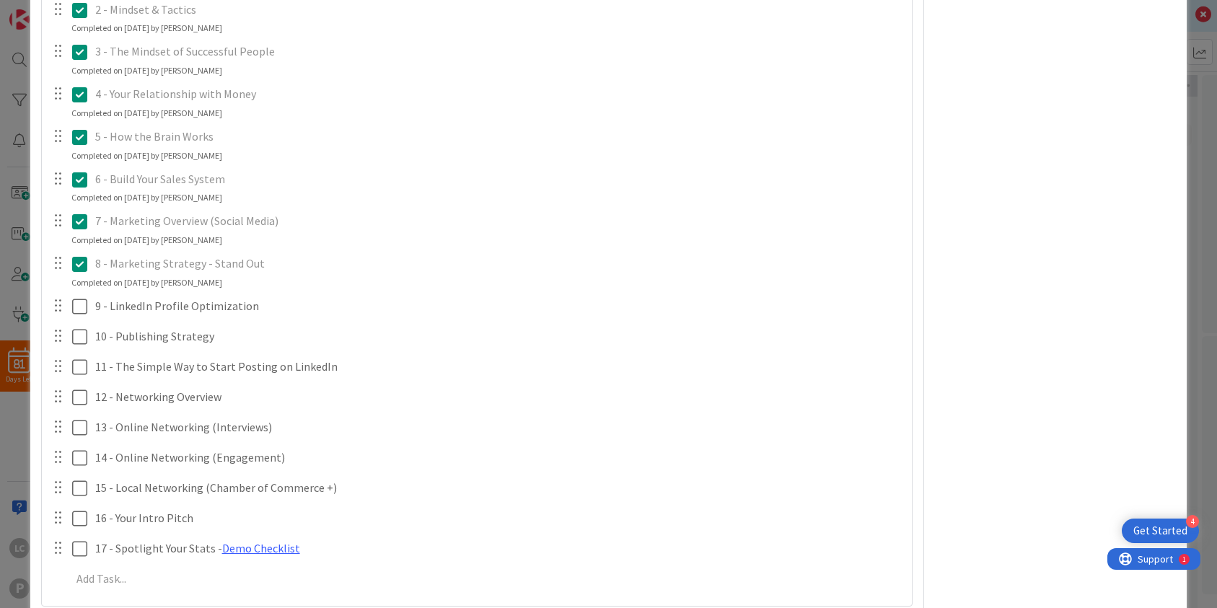
scroll to position [505, 0]
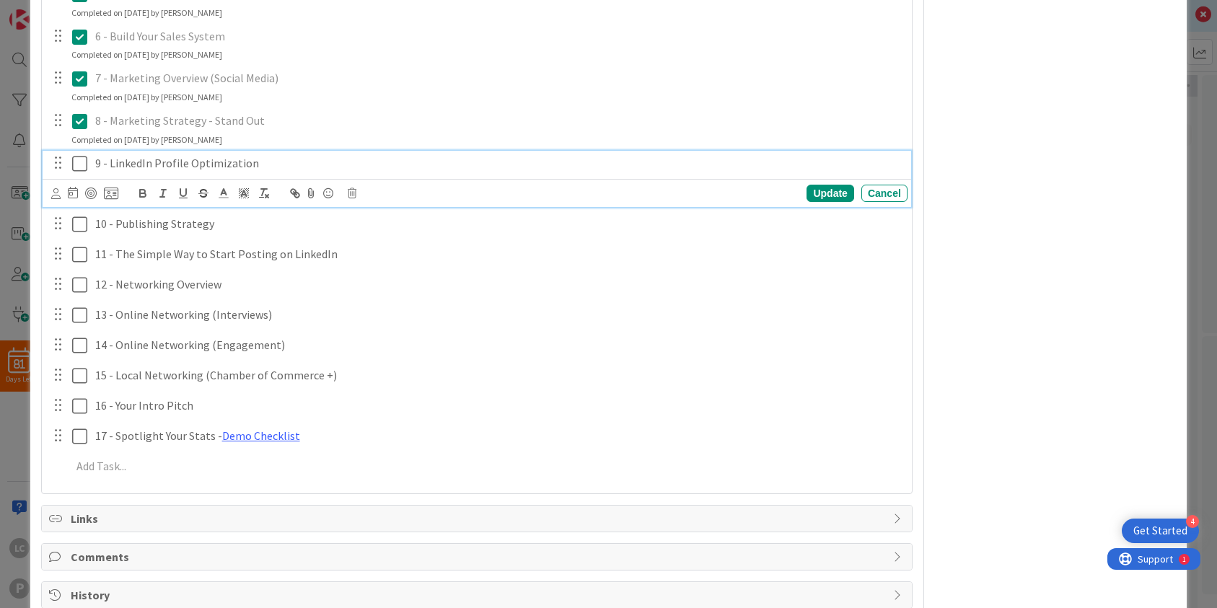
click at [79, 169] on icon at bounding box center [79, 163] width 15 height 17
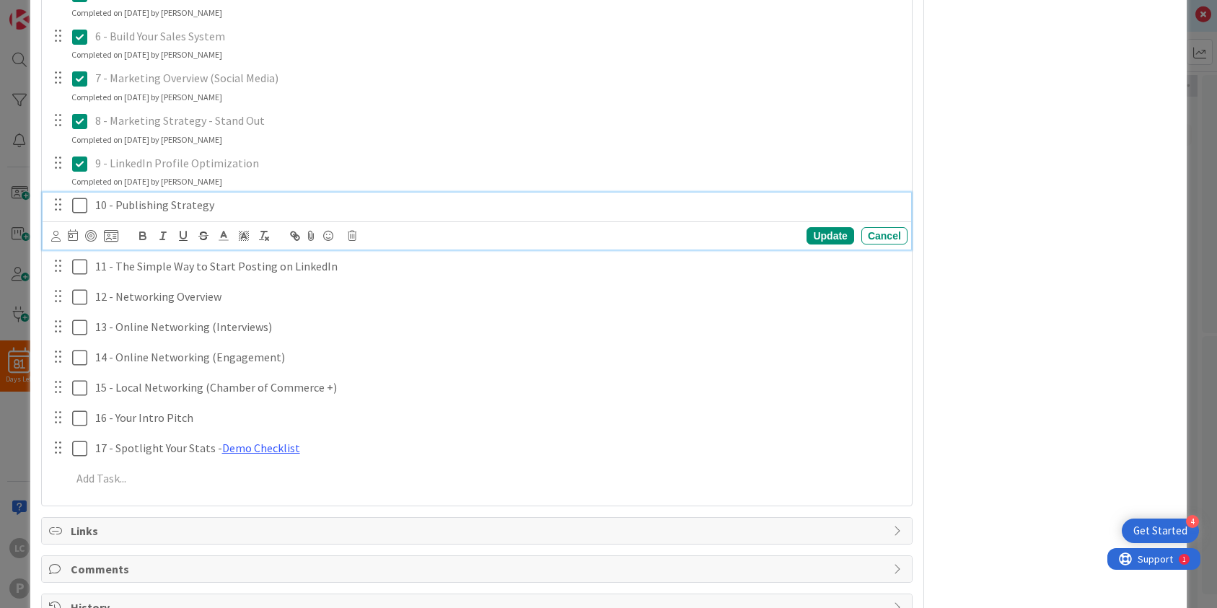
click at [82, 213] on icon at bounding box center [79, 205] width 15 height 17
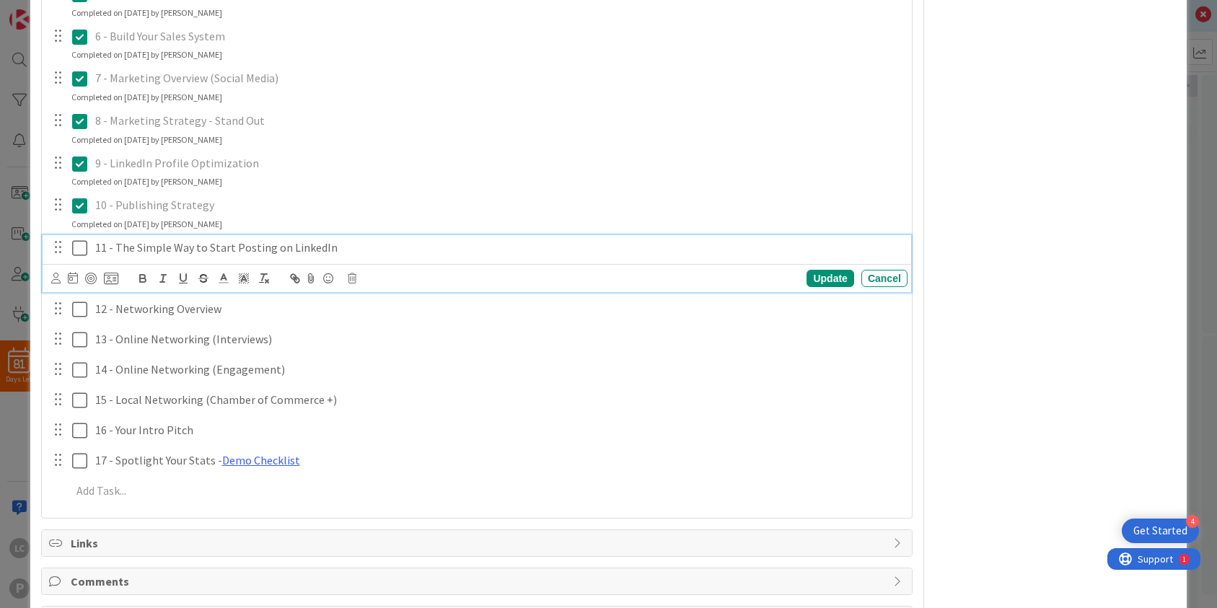
click at [77, 246] on icon at bounding box center [79, 247] width 15 height 17
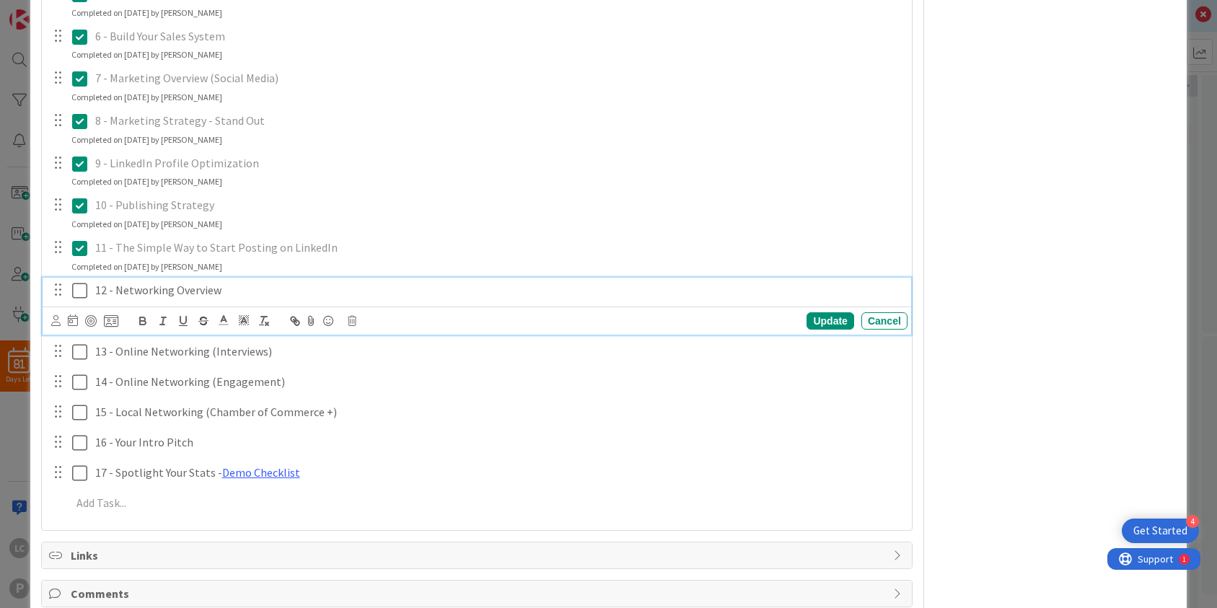
click at [76, 289] on icon at bounding box center [79, 290] width 15 height 17
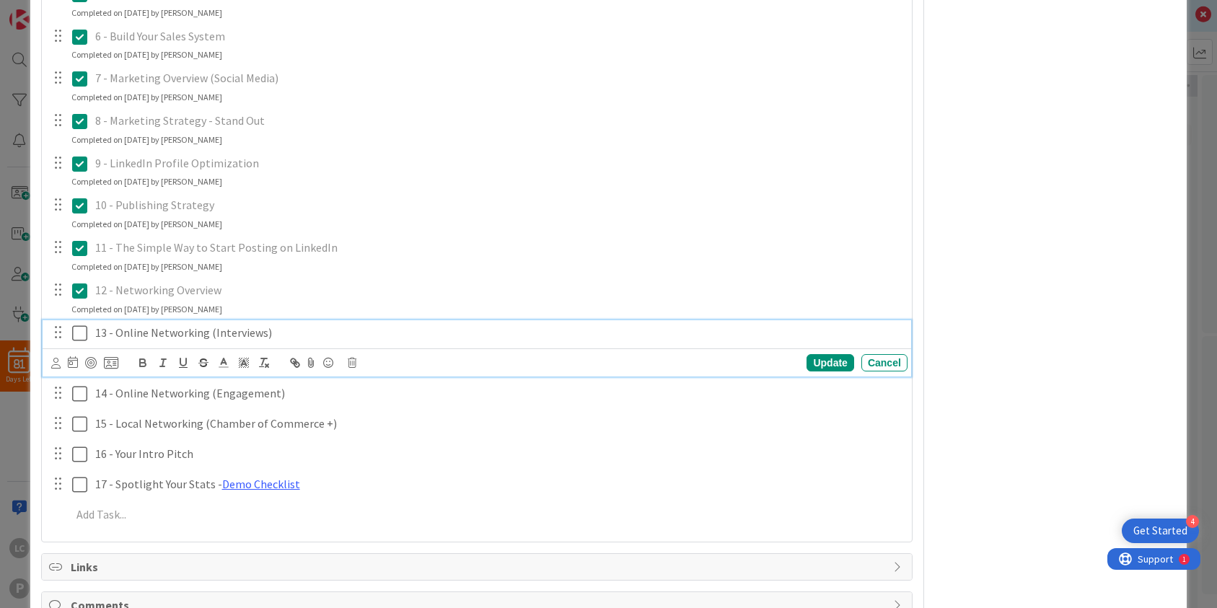
click at [82, 339] on icon at bounding box center [79, 333] width 15 height 17
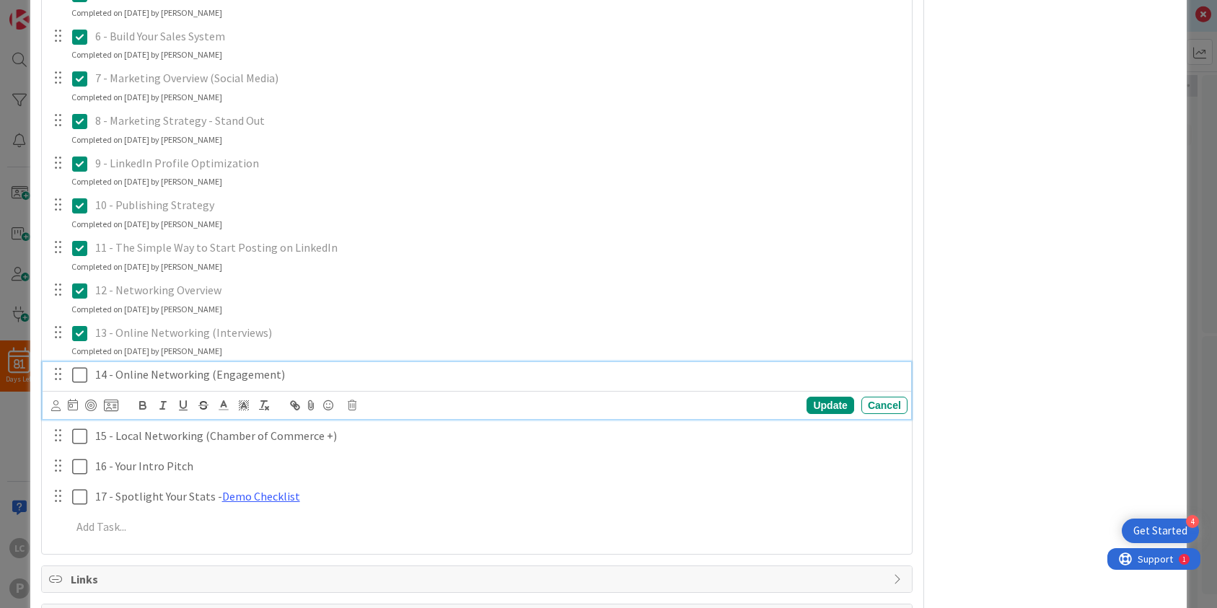
click at [80, 376] on icon at bounding box center [79, 374] width 15 height 17
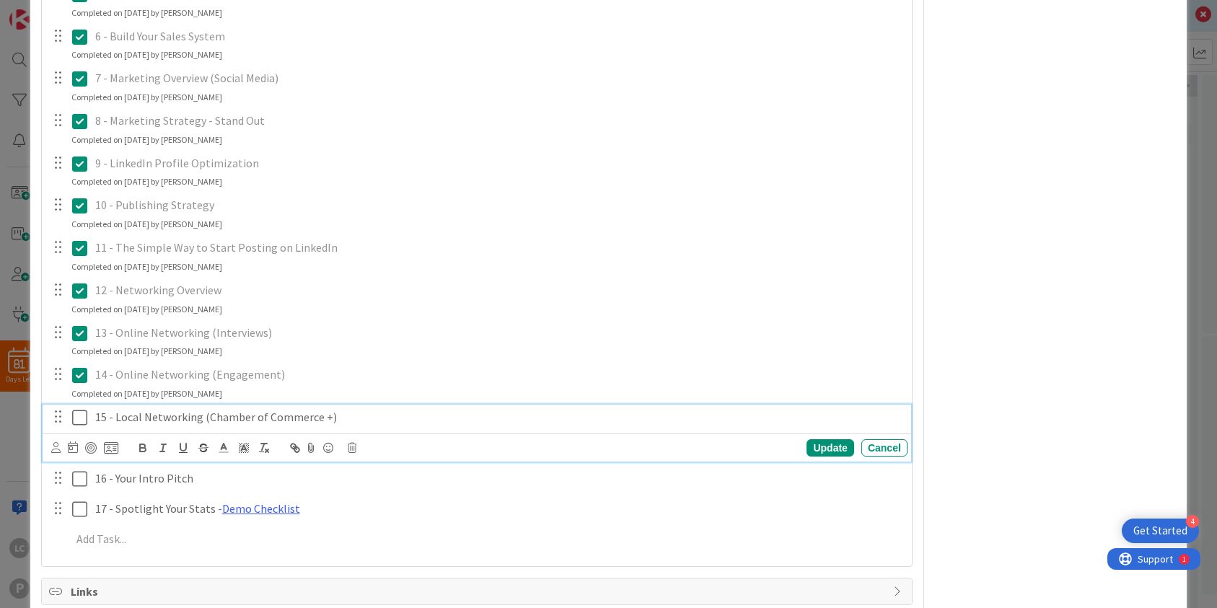
click at [79, 420] on icon at bounding box center [79, 417] width 15 height 17
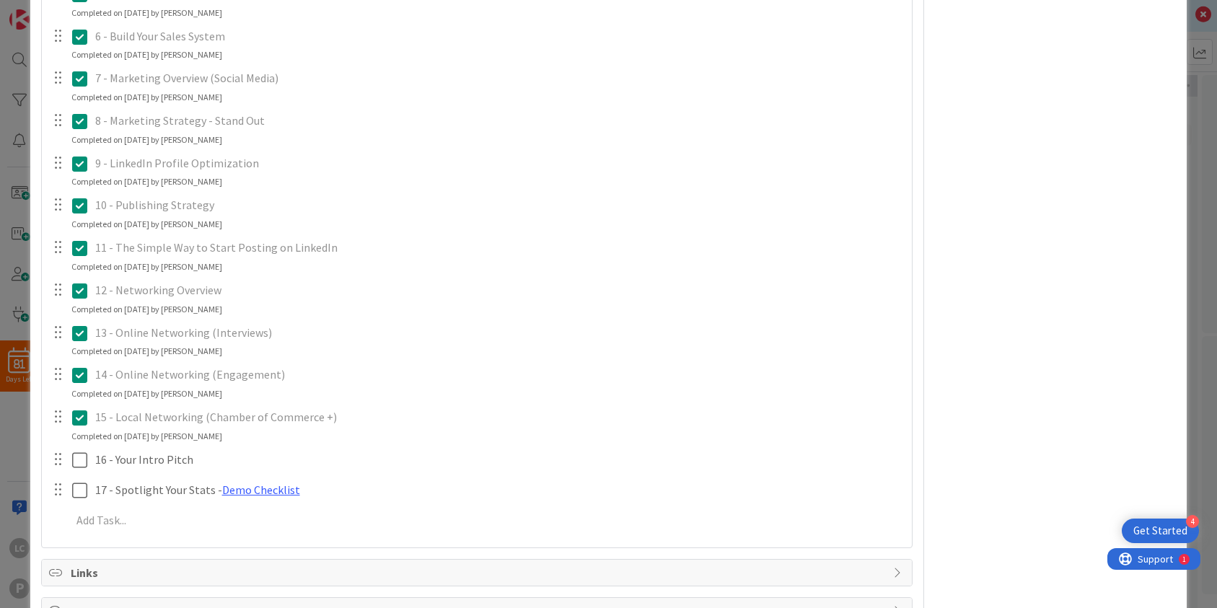
scroll to position [591, 0]
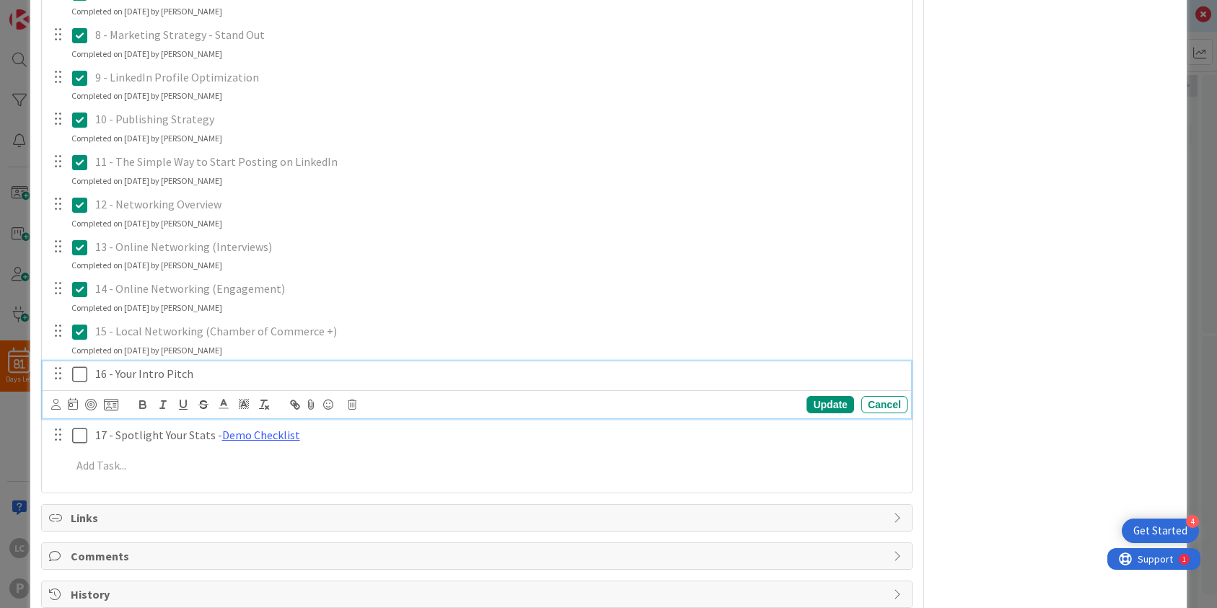
click at [83, 376] on icon at bounding box center [79, 374] width 15 height 17
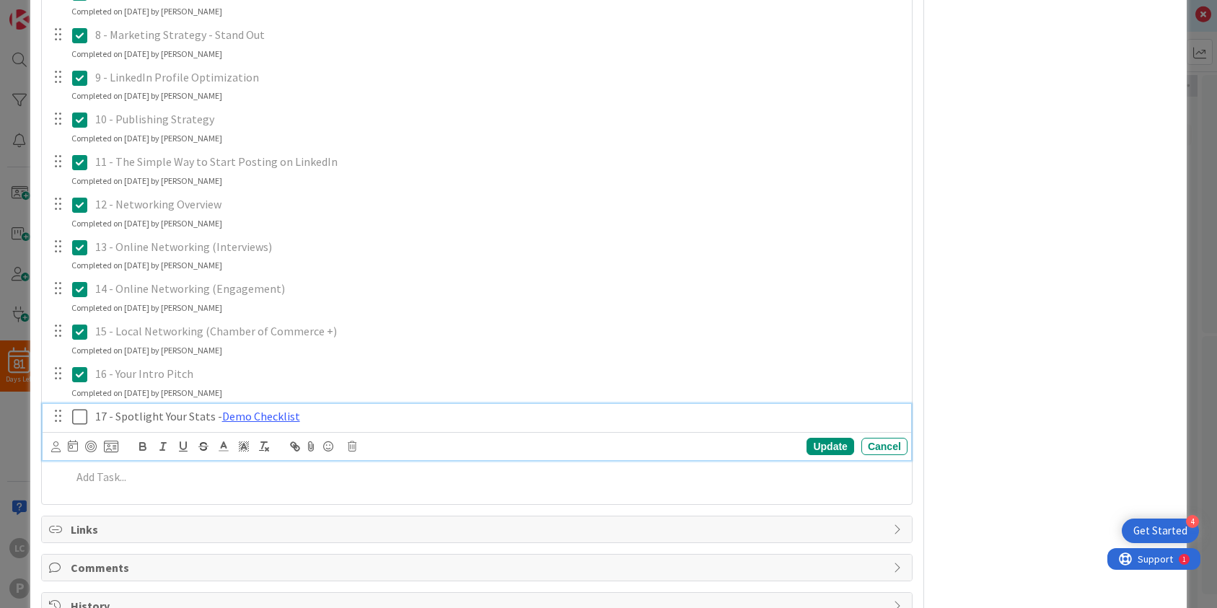
click at [77, 413] on icon at bounding box center [79, 416] width 15 height 17
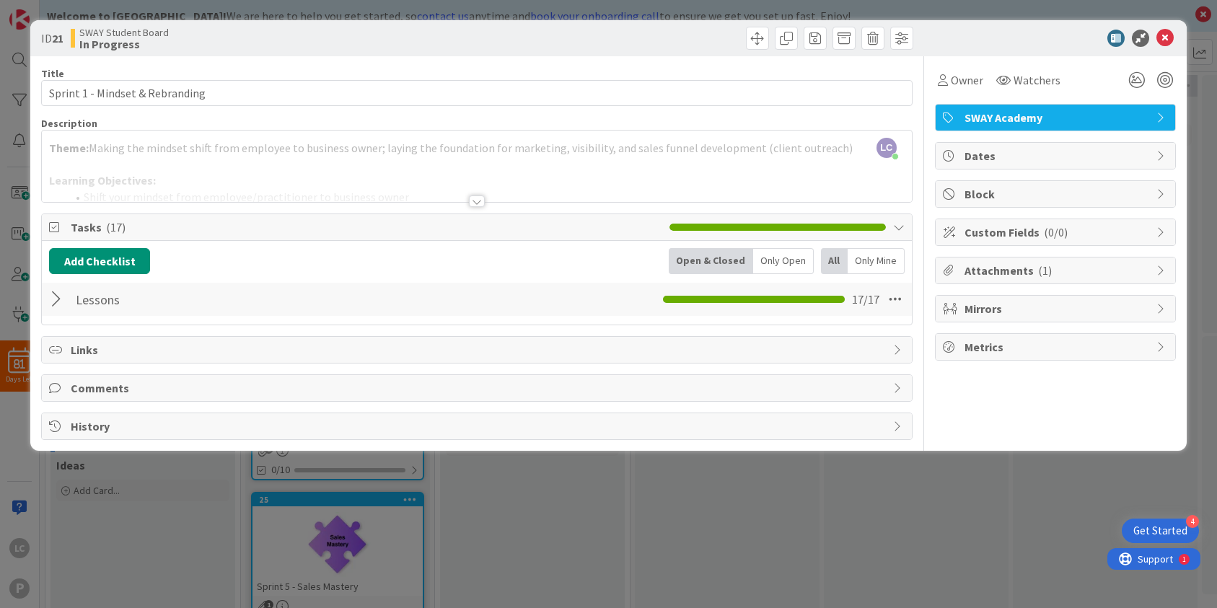
scroll to position [0, 0]
click at [1044, 123] on span "SWAY Academy" at bounding box center [1056, 117] width 185 height 17
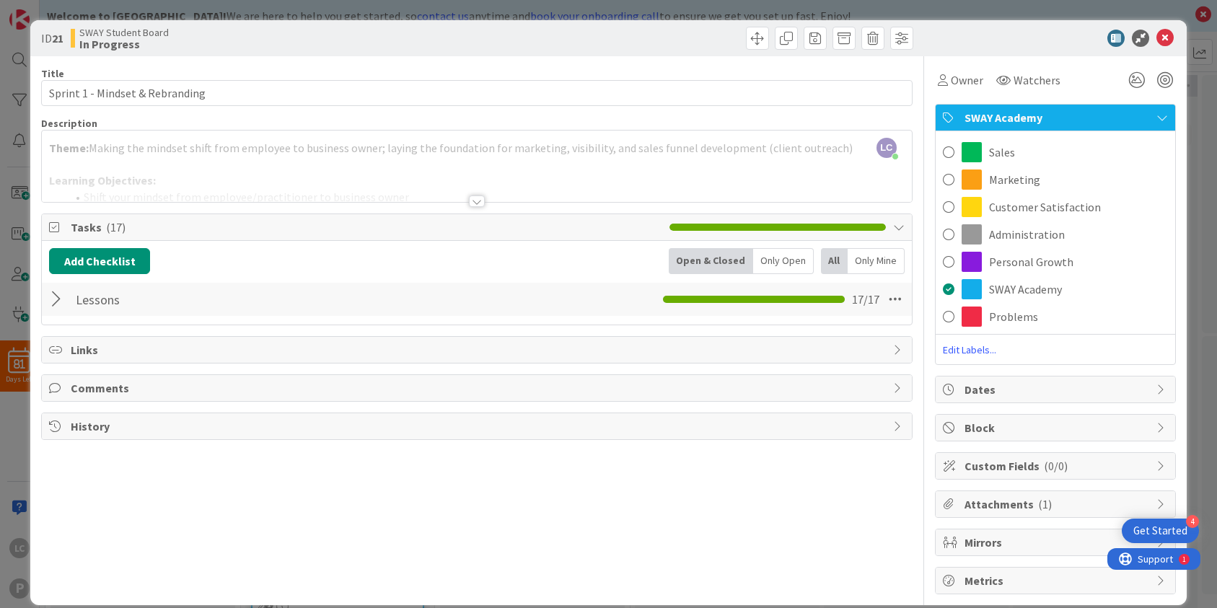
click at [83, 356] on span "Links" at bounding box center [478, 349] width 815 height 17
click at [111, 384] on icon "button" at bounding box center [113, 384] width 12 height 12
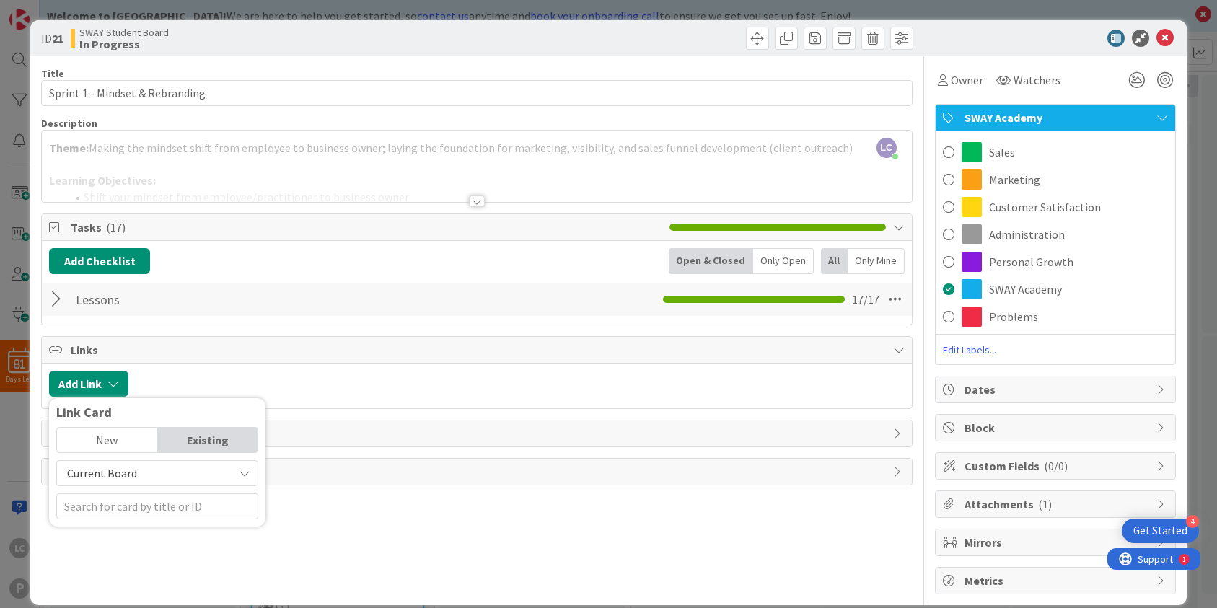
click at [125, 439] on div "New" at bounding box center [107, 440] width 100 height 25
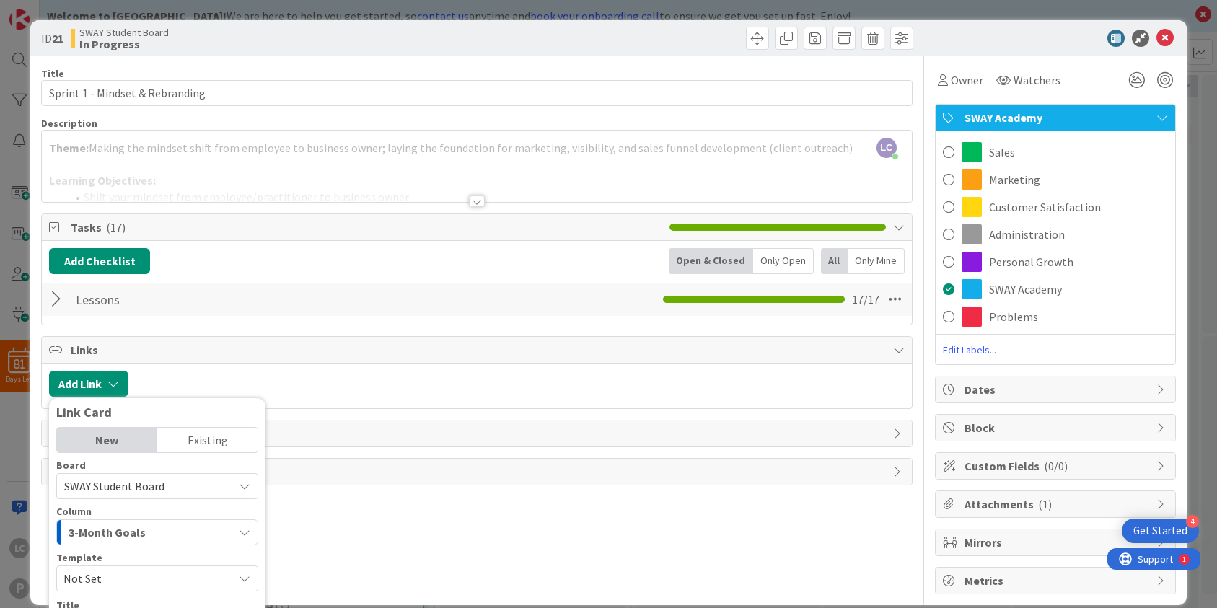
scroll to position [141, 0]
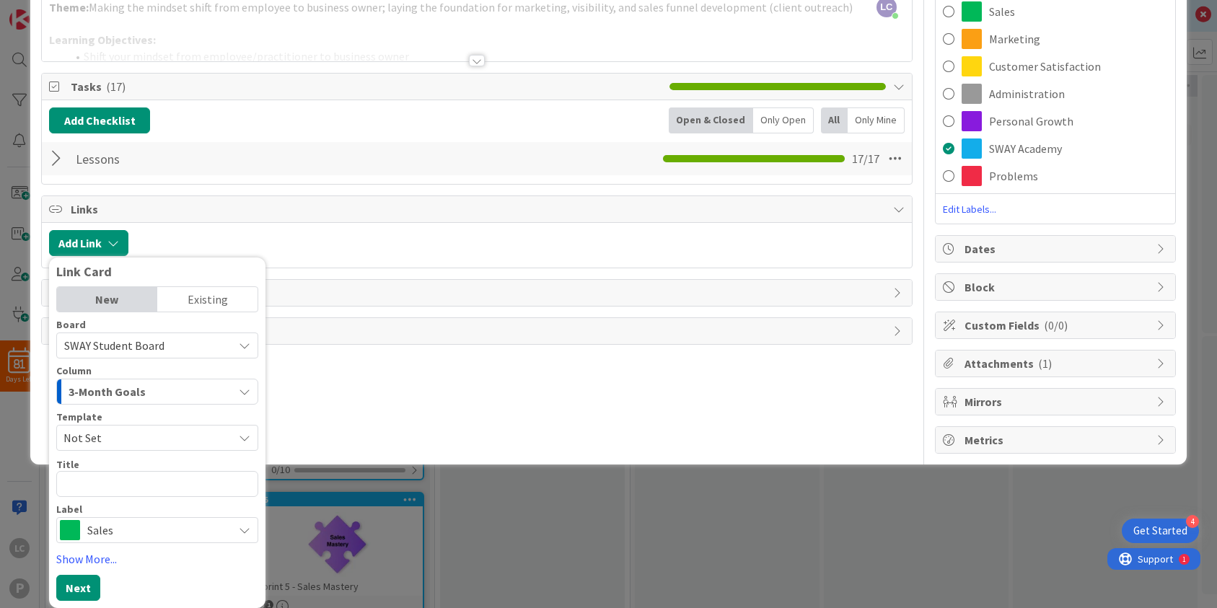
click at [407, 351] on div "Title 31 / 128 Sprint 1 - Mindset & Rebranding Description LC Leon Chervinsky j…" at bounding box center [476, 185] width 871 height 538
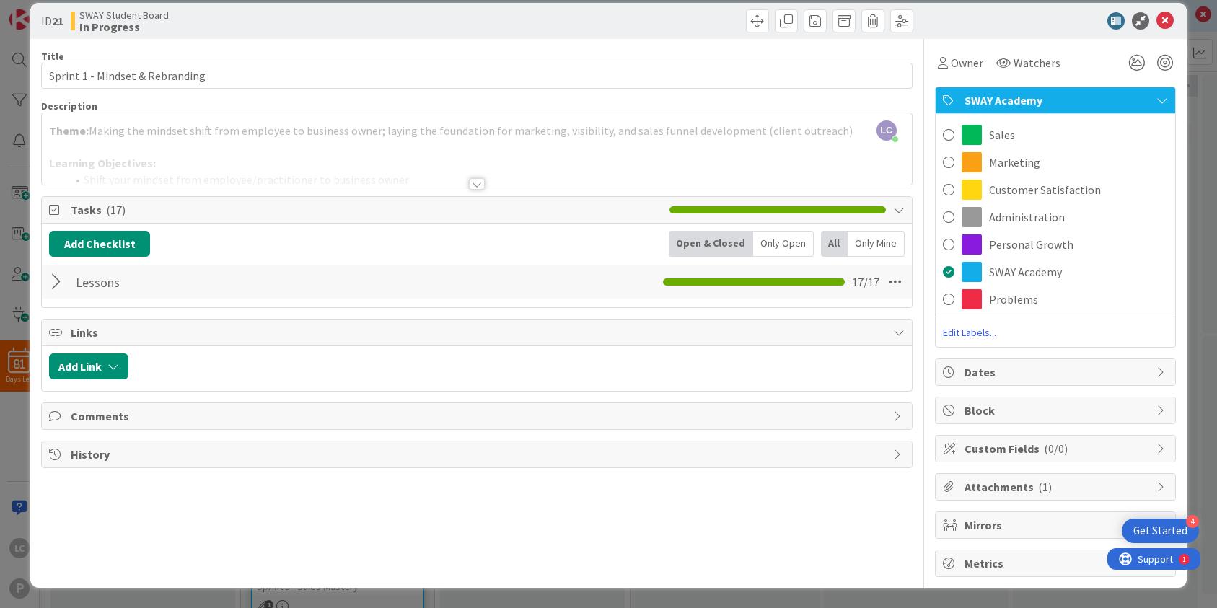
scroll to position [0, 0]
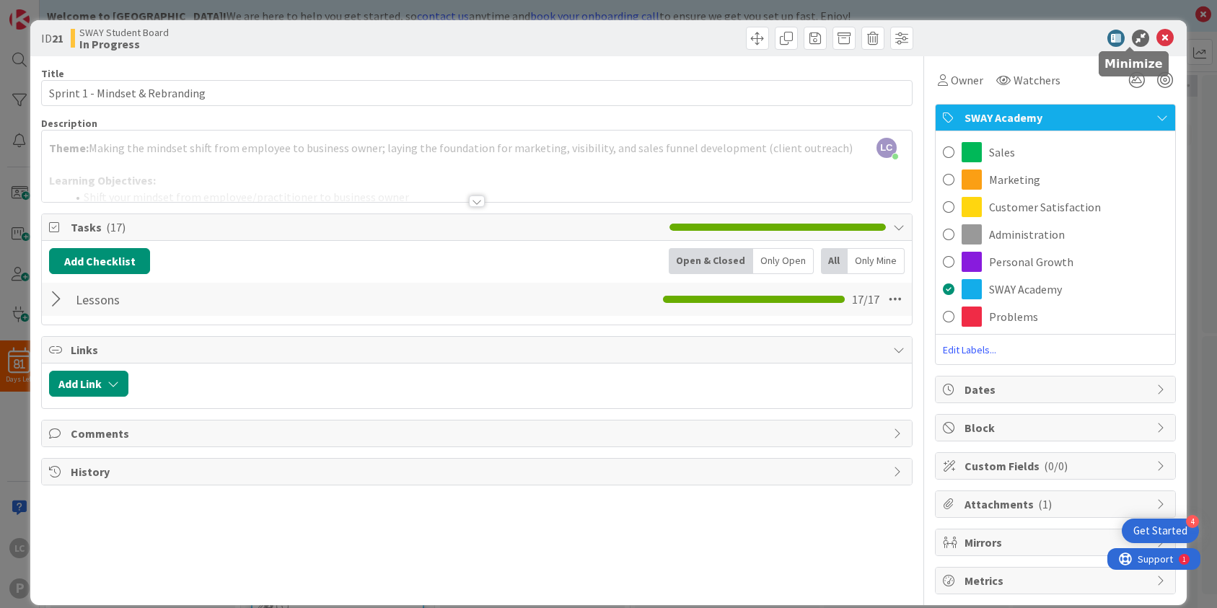
click at [1132, 40] on icon at bounding box center [1140, 38] width 17 height 17
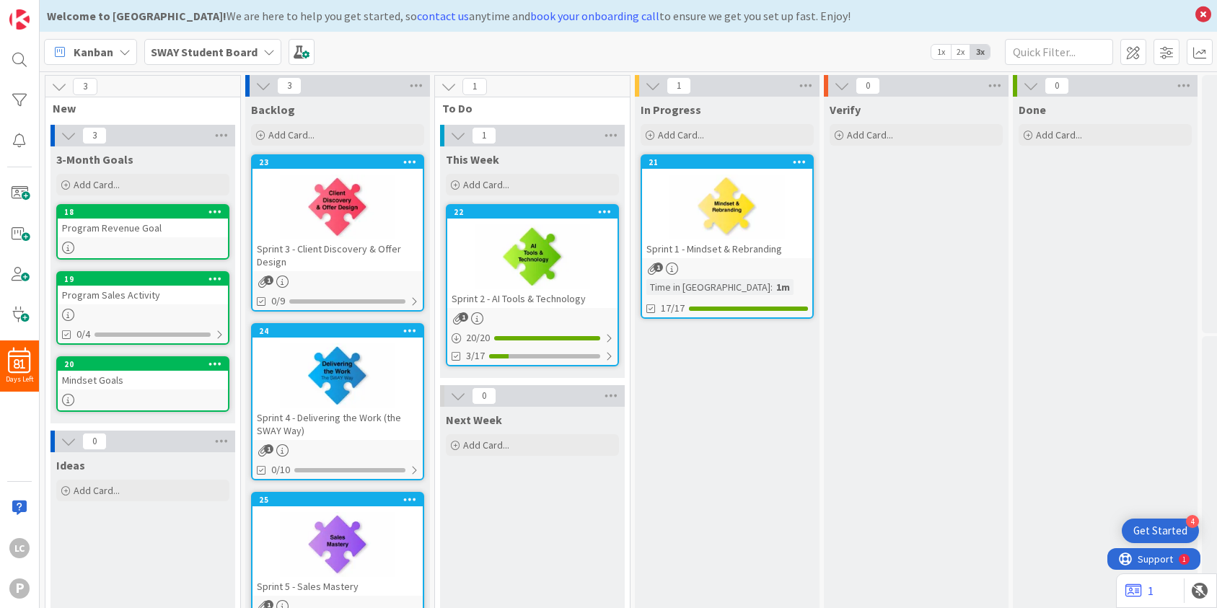
click at [537, 253] on div at bounding box center [532, 256] width 170 height 65
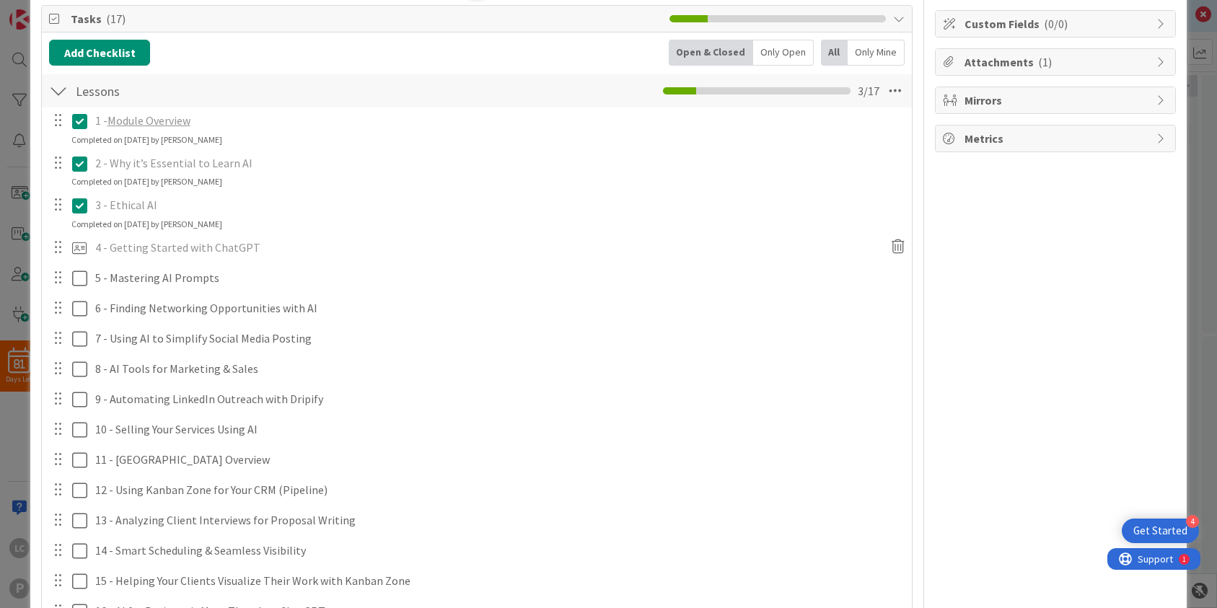
scroll to position [289, 0]
